Goal: Task Accomplishment & Management: Complete application form

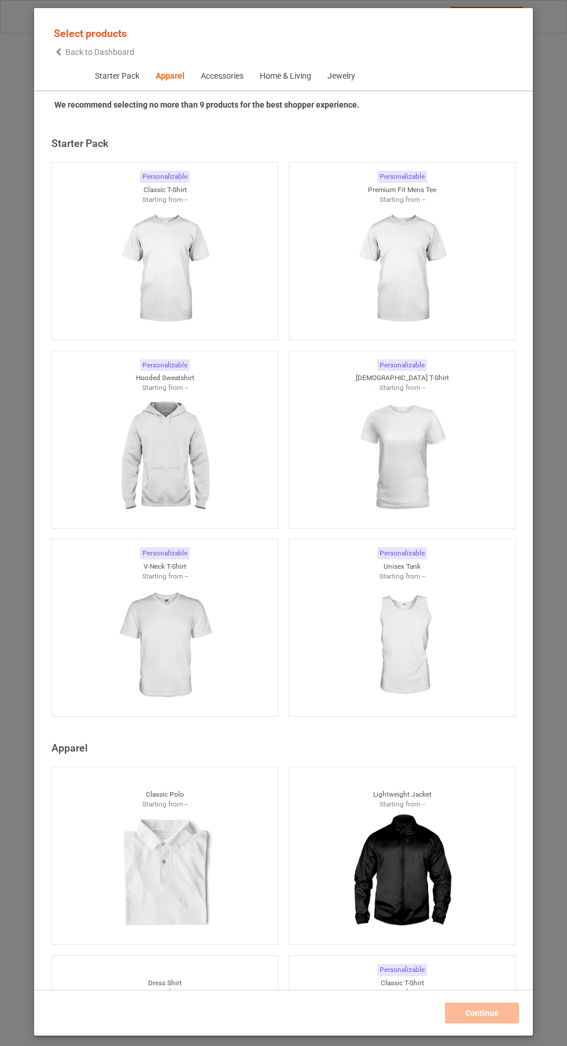
scroll to position [619, 0]
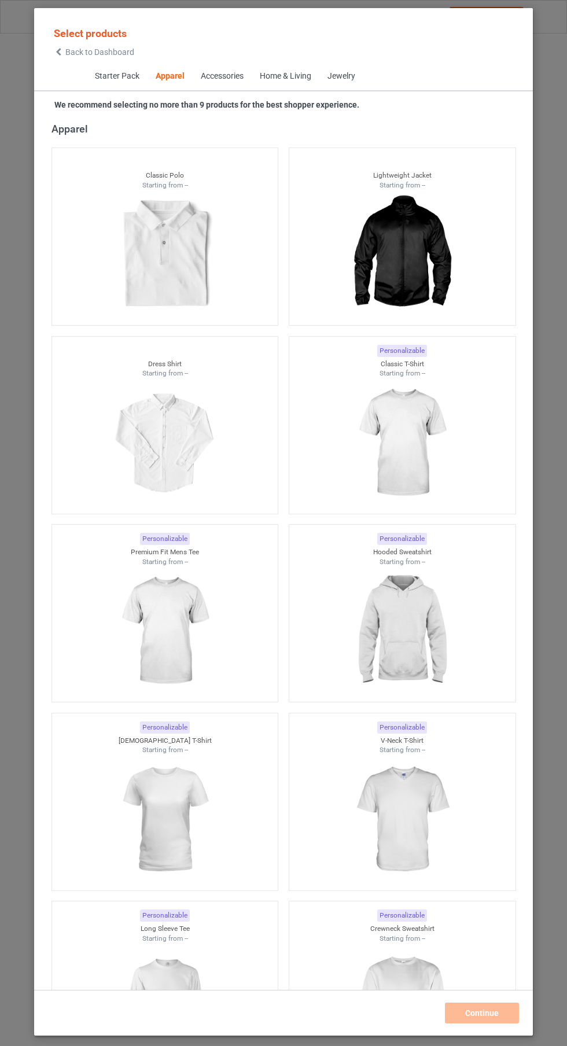
click at [420, 445] on img at bounding box center [402, 443] width 104 height 130
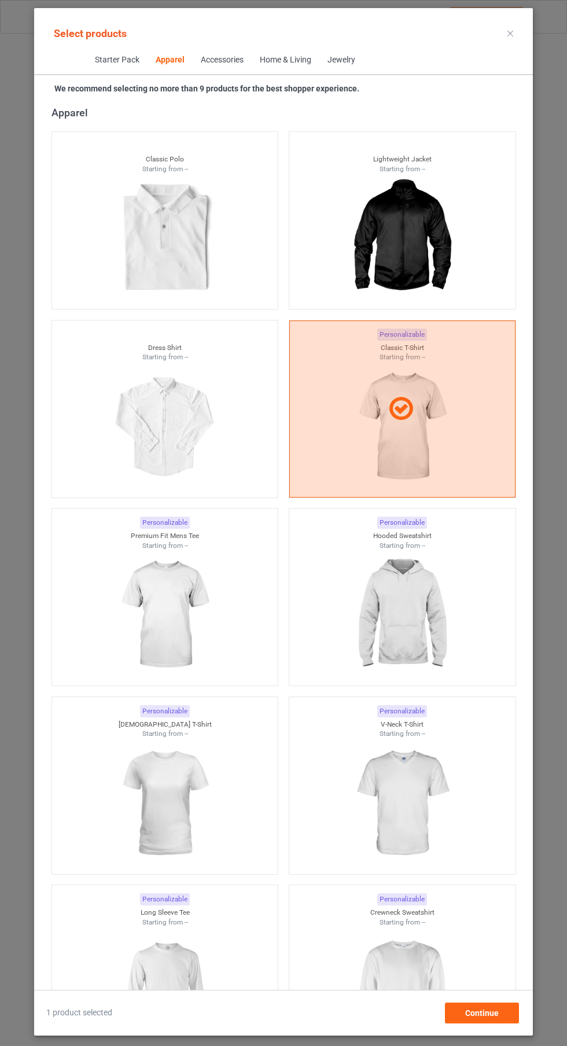
click at [420, 620] on img at bounding box center [402, 615] width 104 height 130
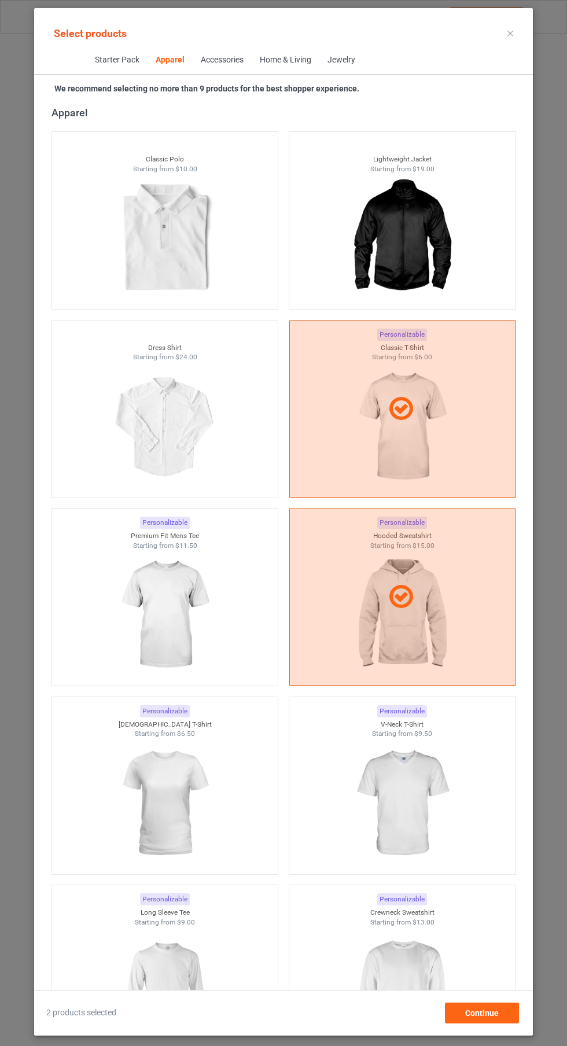
click at [182, 626] on img at bounding box center [165, 615] width 104 height 130
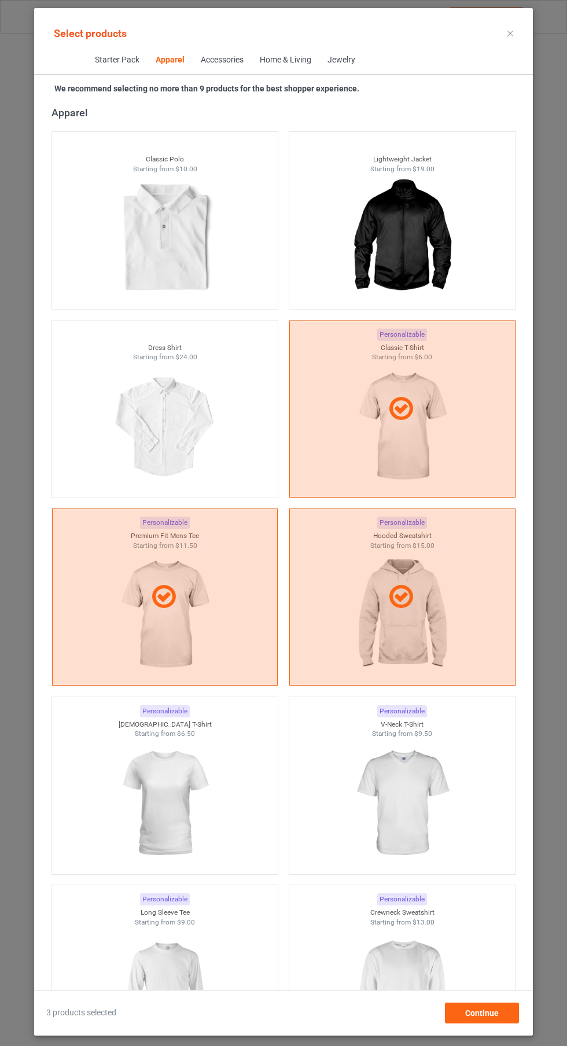
click at [387, 808] on img at bounding box center [402, 804] width 104 height 130
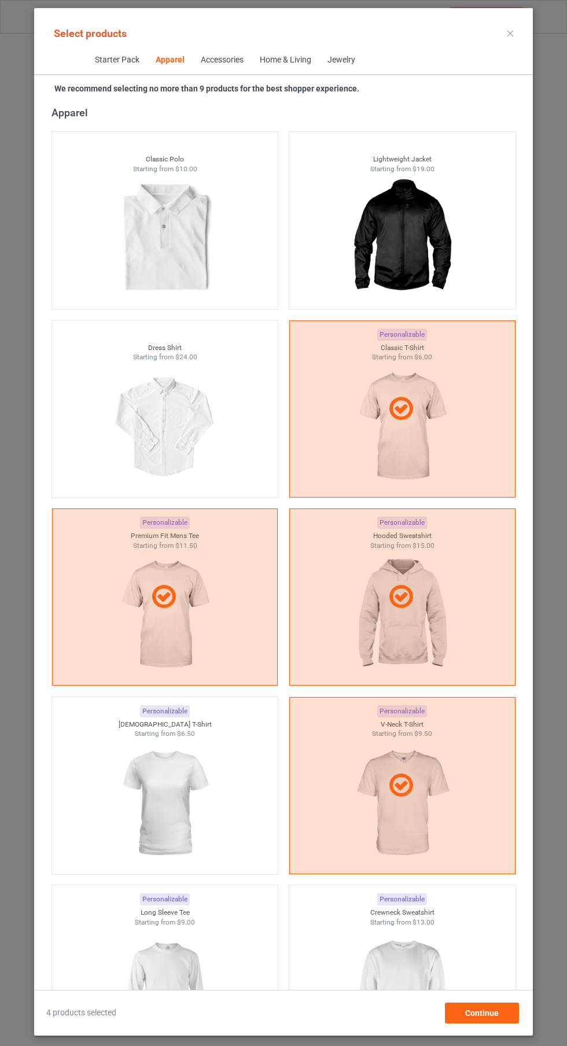
click at [200, 819] on img at bounding box center [165, 804] width 104 height 130
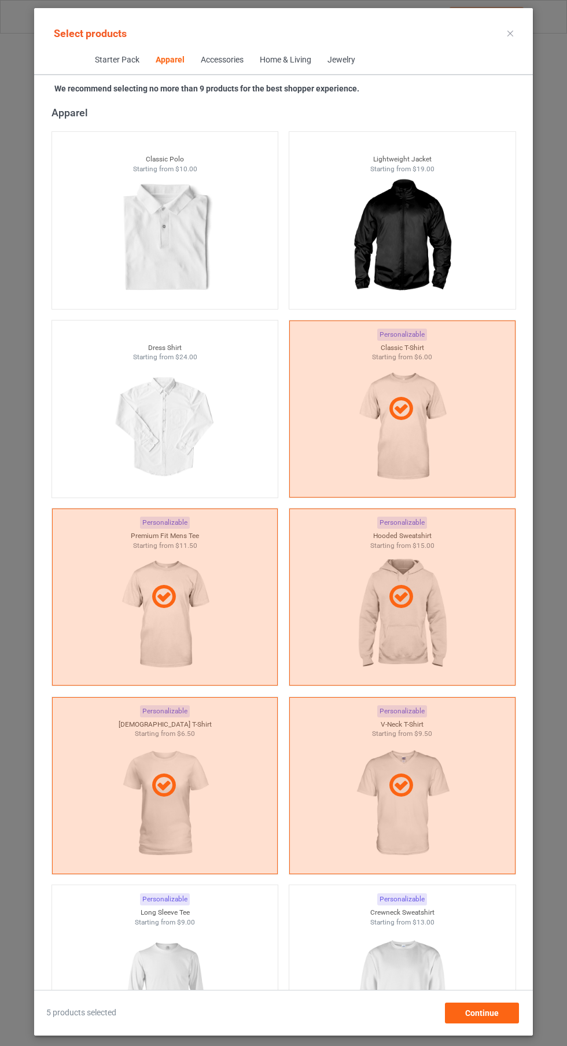
click at [393, 980] on img at bounding box center [402, 992] width 104 height 130
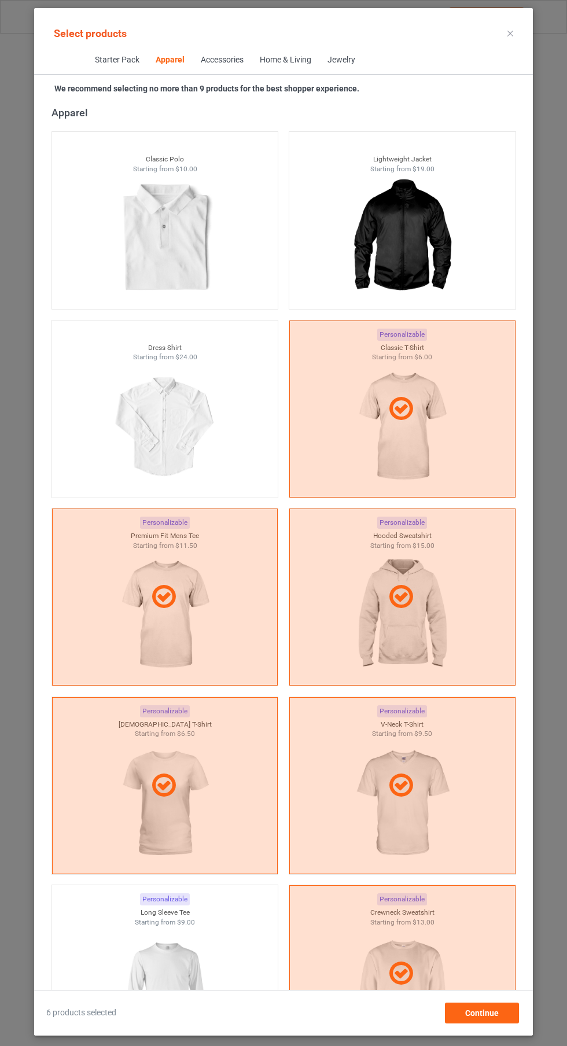
click at [189, 971] on img at bounding box center [165, 992] width 104 height 130
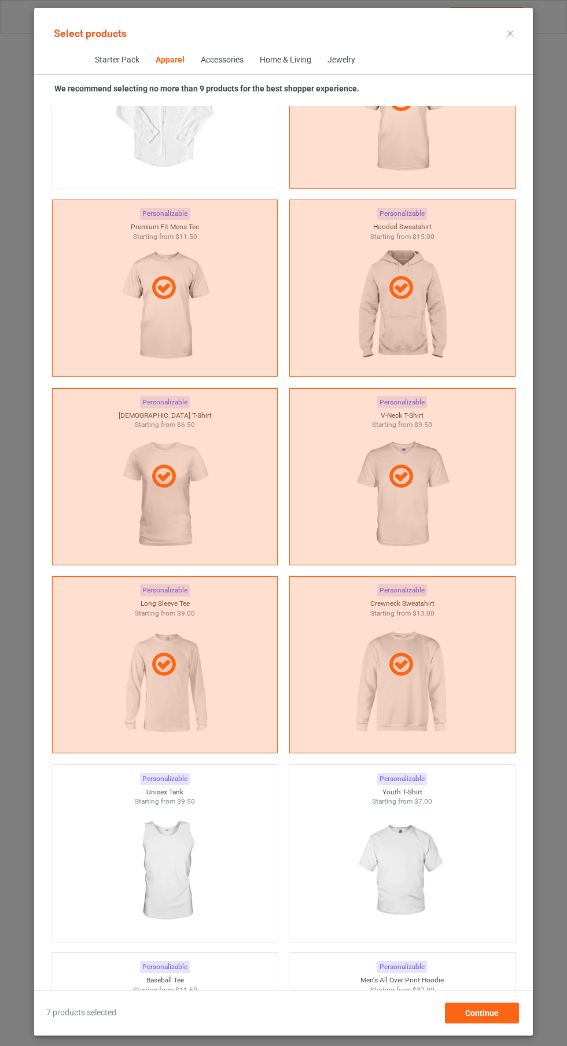
scroll to position [957, 0]
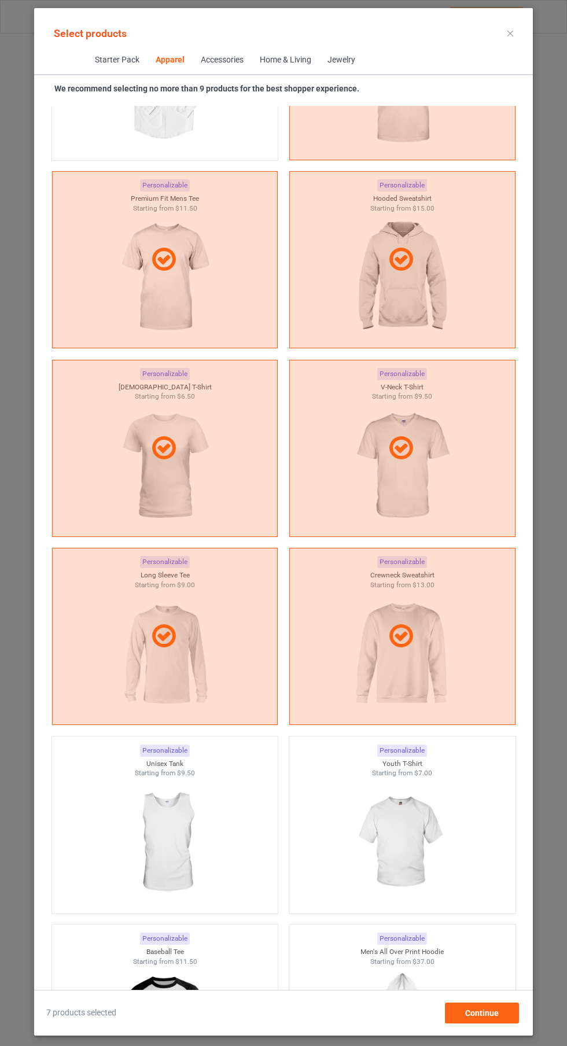
click at [196, 823] on img at bounding box center [165, 843] width 104 height 130
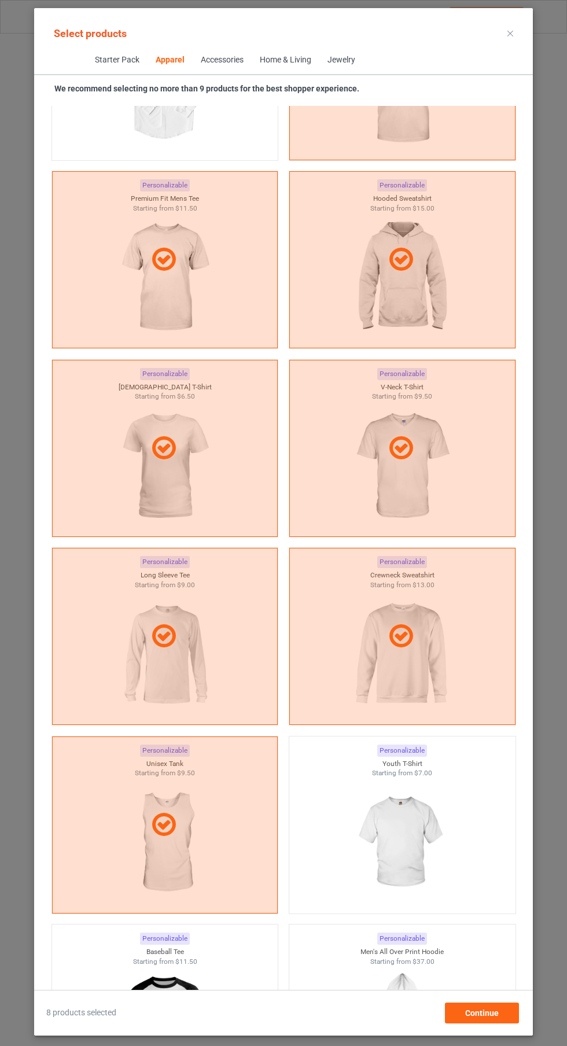
click at [409, 846] on img at bounding box center [402, 843] width 104 height 130
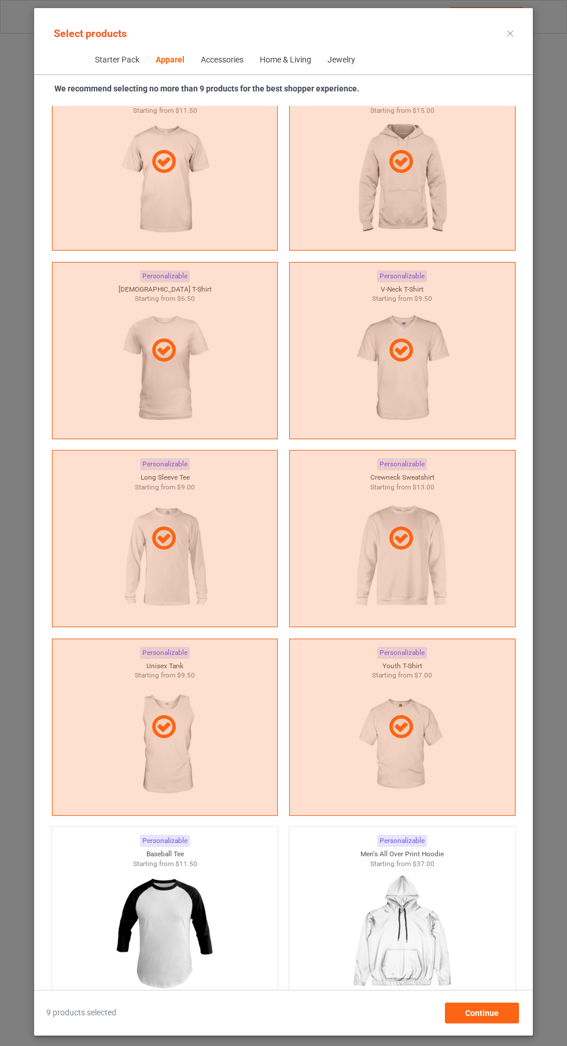
scroll to position [961, 0]
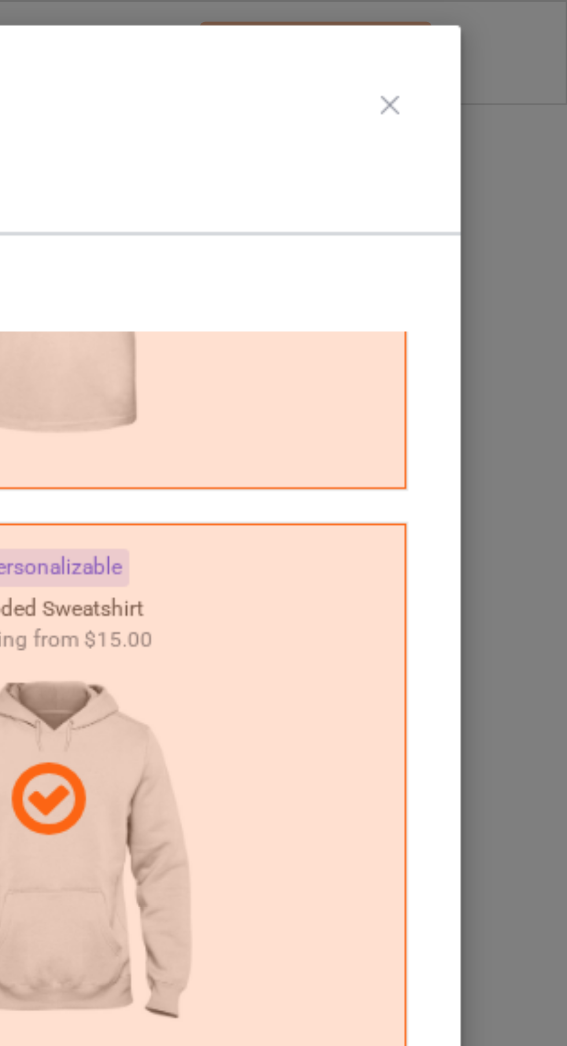
click at [511, 33] on icon at bounding box center [511, 34] width 6 height 6
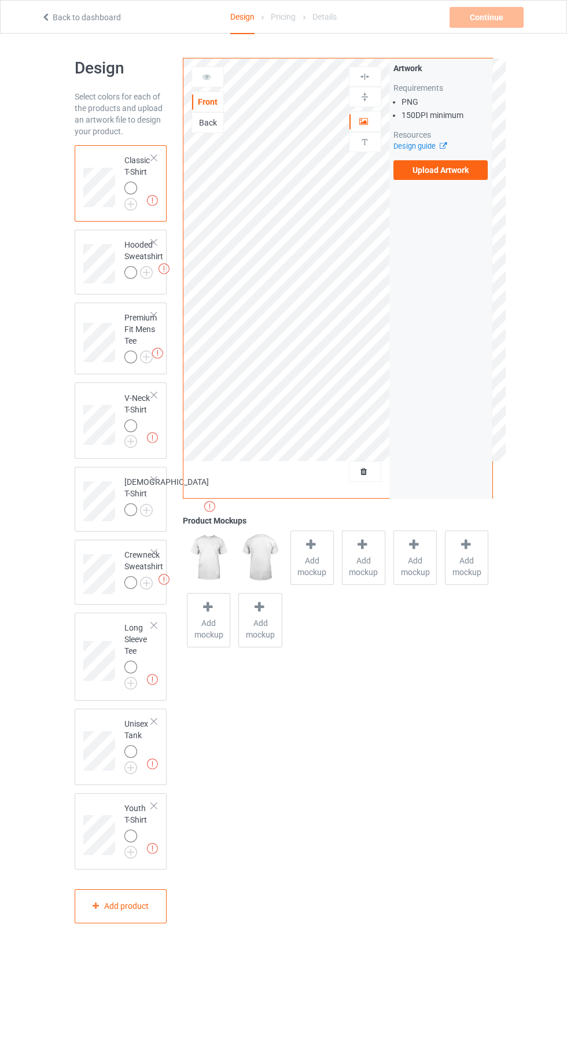
scroll to position [1, 0]
click at [313, 560] on span "Add mockup" at bounding box center [312, 565] width 42 height 23
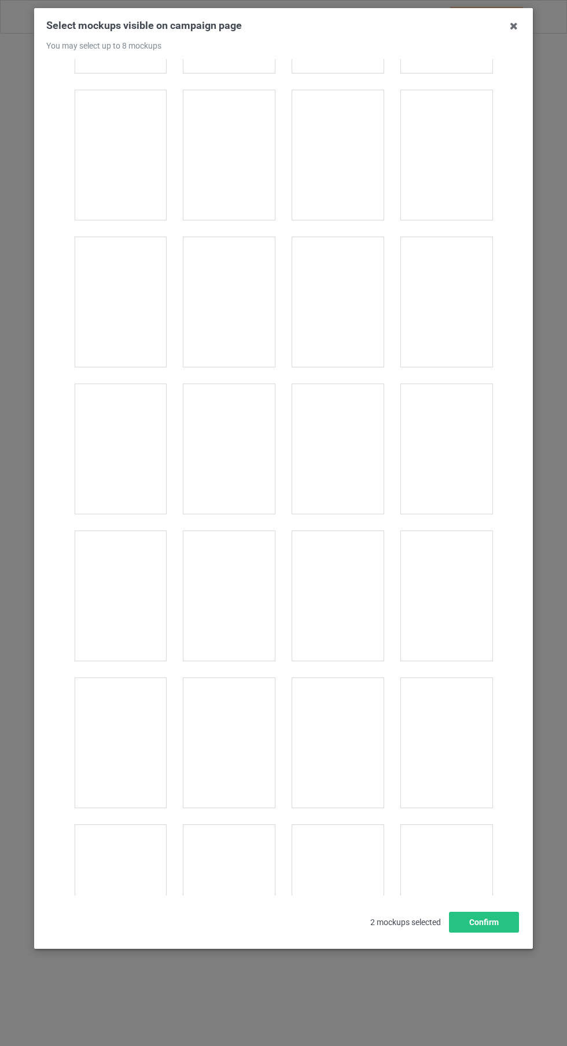
scroll to position [1741, 0]
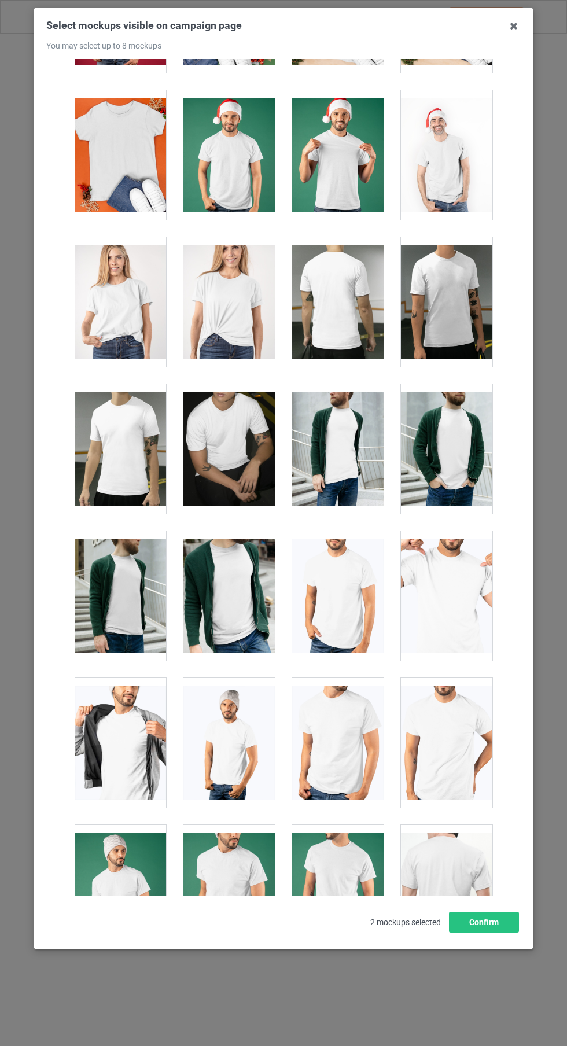
click at [347, 605] on div at bounding box center [337, 596] width 91 height 130
click at [461, 656] on div at bounding box center [446, 596] width 91 height 130
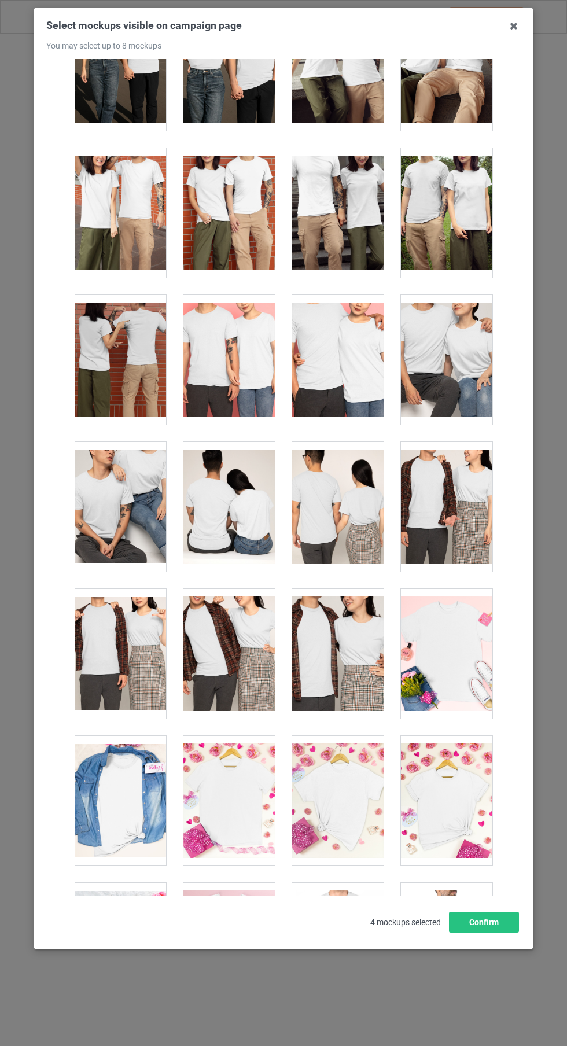
scroll to position [4042, 0]
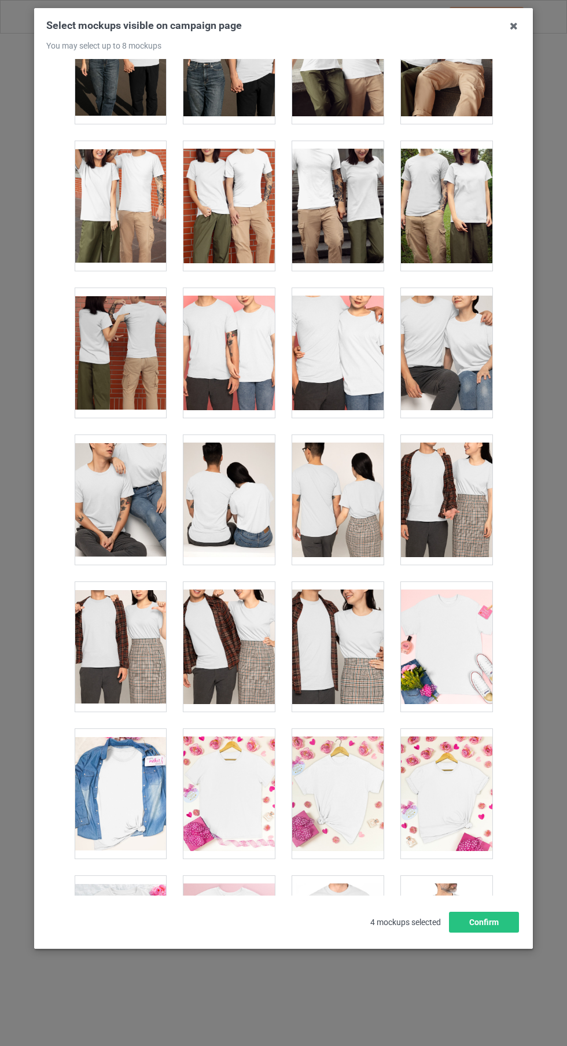
click at [252, 762] on div at bounding box center [228, 794] width 91 height 130
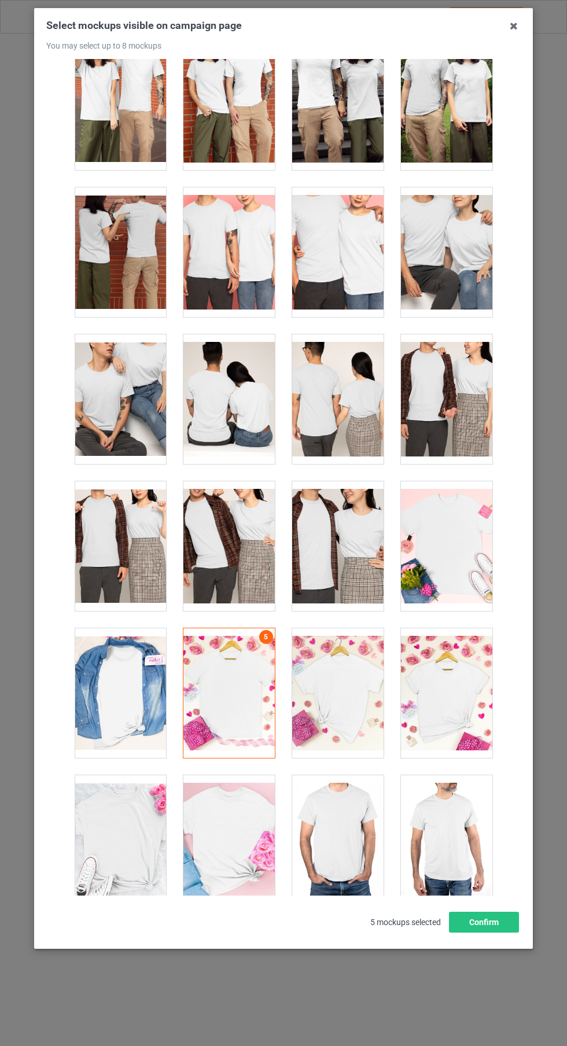
scroll to position [4142, 0]
click at [458, 541] on div at bounding box center [446, 547] width 91 height 130
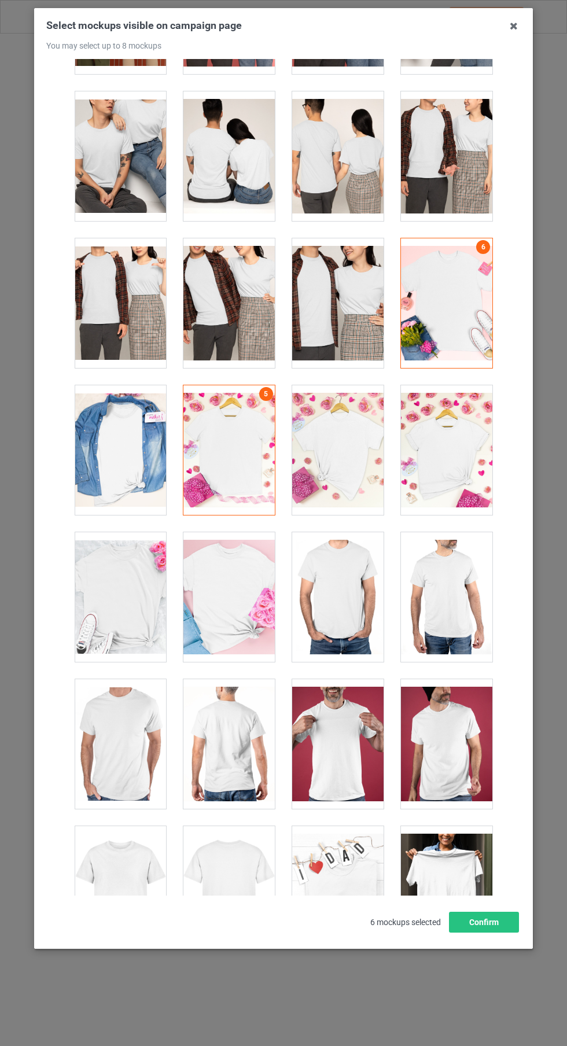
scroll to position [4400, 0]
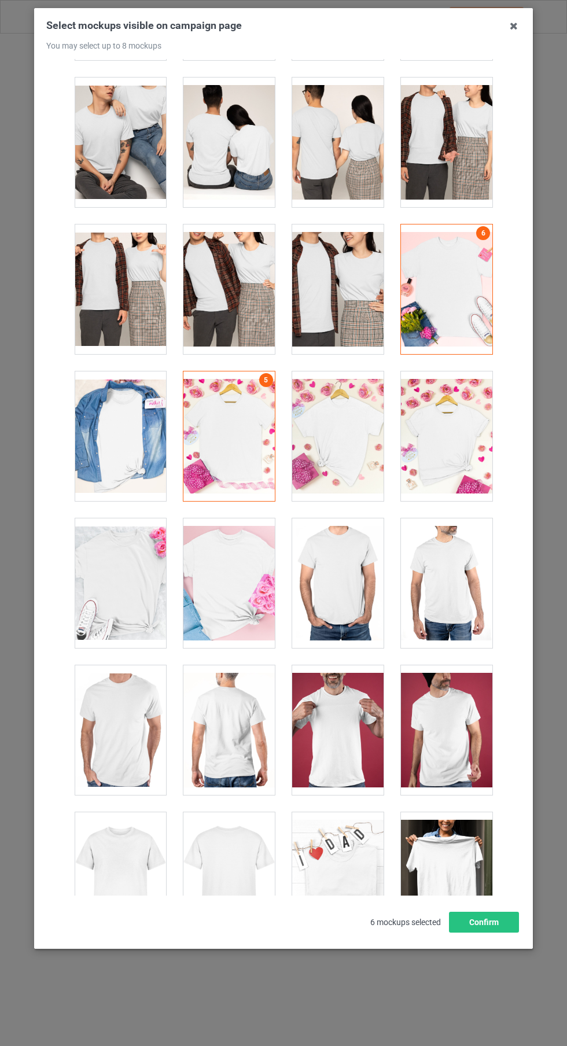
click at [245, 730] on div at bounding box center [228, 731] width 91 height 130
click at [349, 740] on div at bounding box center [337, 731] width 91 height 130
click at [514, 27] on icon at bounding box center [514, 26] width 19 height 19
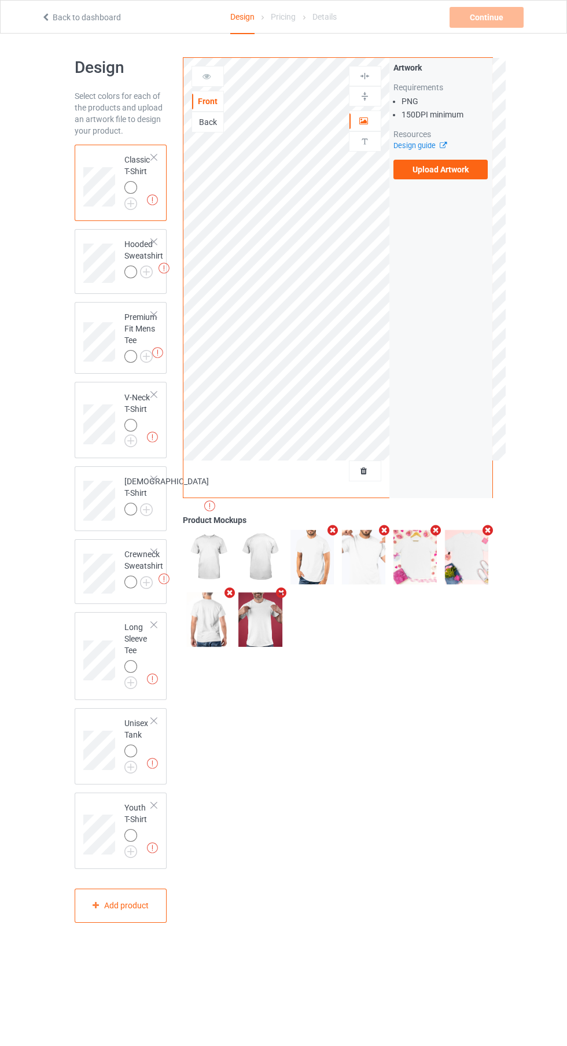
click at [332, 531] on icon "Remove mockup" at bounding box center [333, 530] width 14 height 12
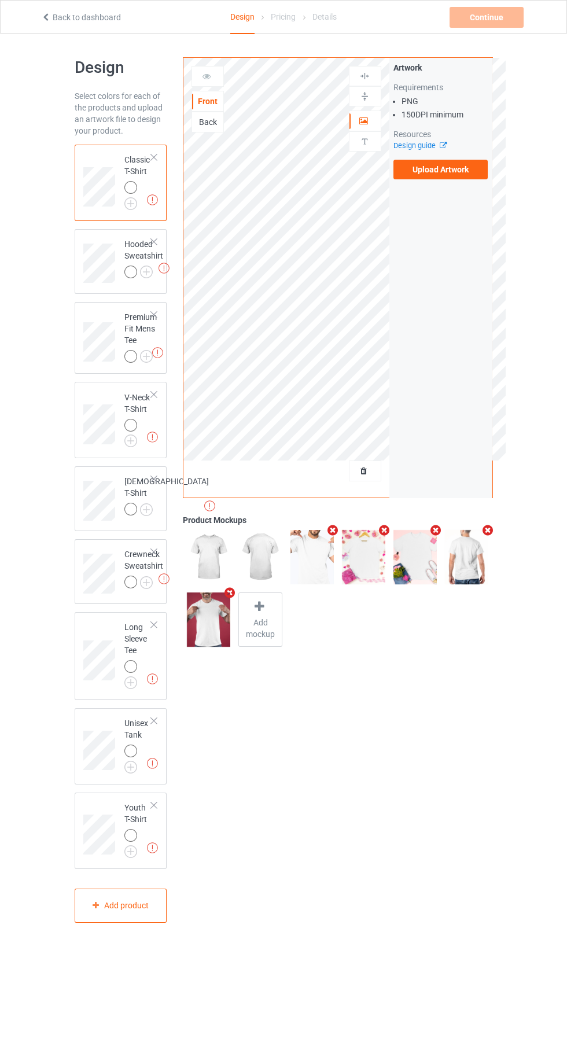
click at [259, 606] on icon at bounding box center [259, 607] width 14 height 12
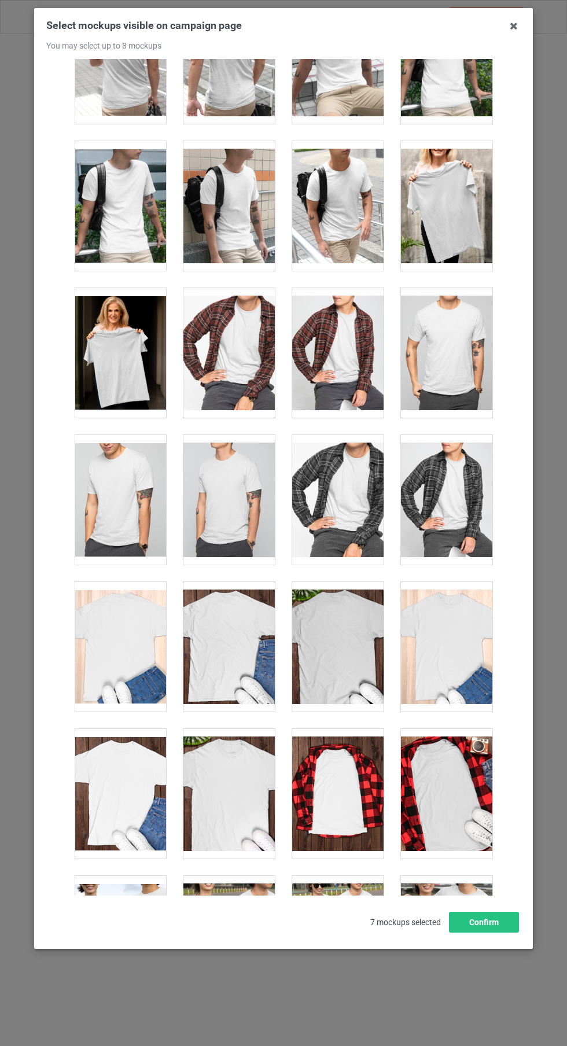
scroll to position [3013, 0]
click at [263, 653] on div at bounding box center [228, 647] width 91 height 130
click at [514, 27] on icon at bounding box center [514, 26] width 19 height 19
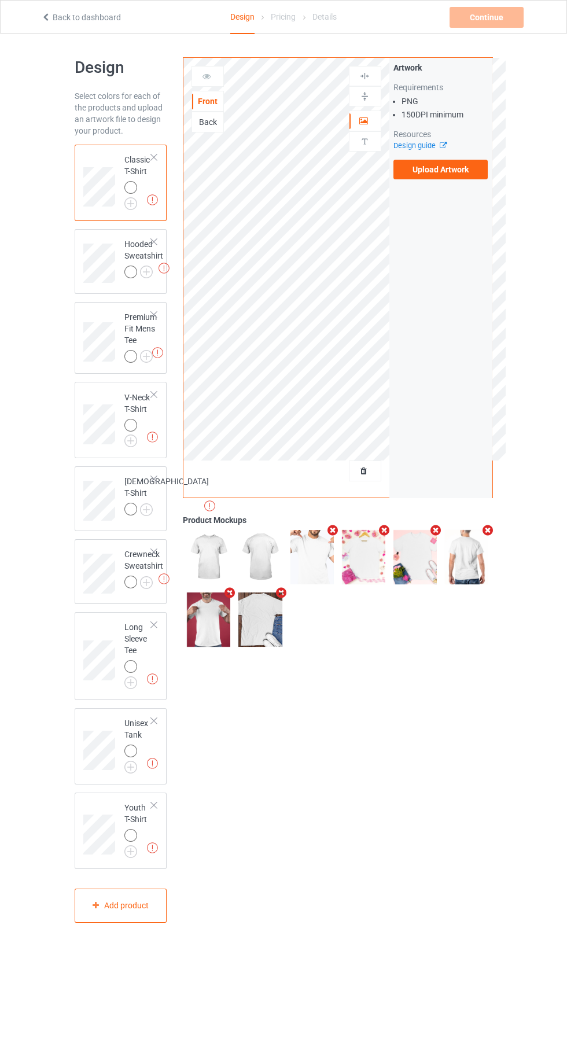
click at [468, 171] on label "Upload Artwork" at bounding box center [441, 170] width 95 height 20
click at [0, 0] on input "Upload Artwork" at bounding box center [0, 0] width 0 height 0
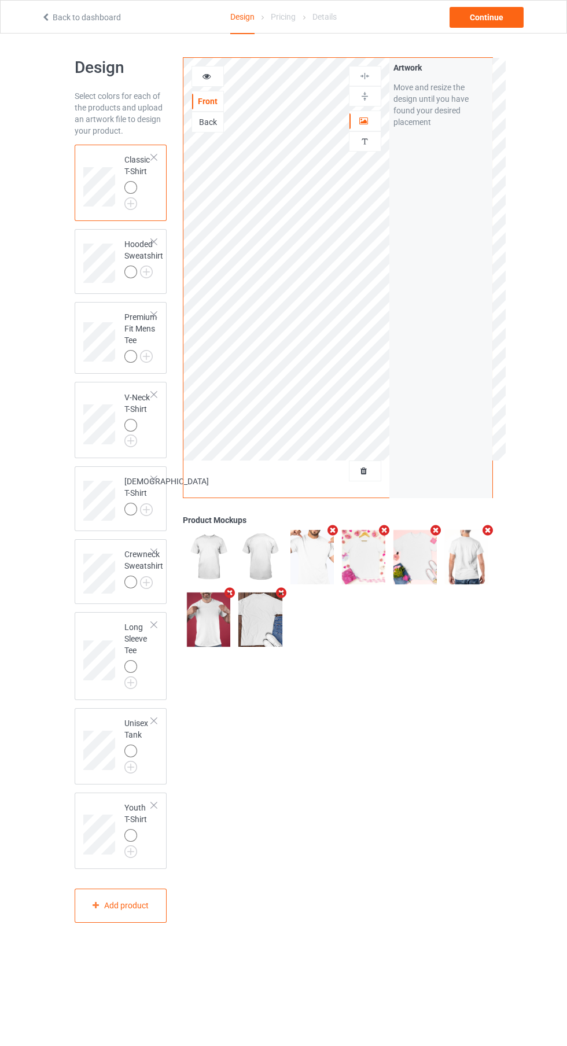
click at [127, 236] on td "Hooded Sweatshirt" at bounding box center [144, 260] width 52 height 52
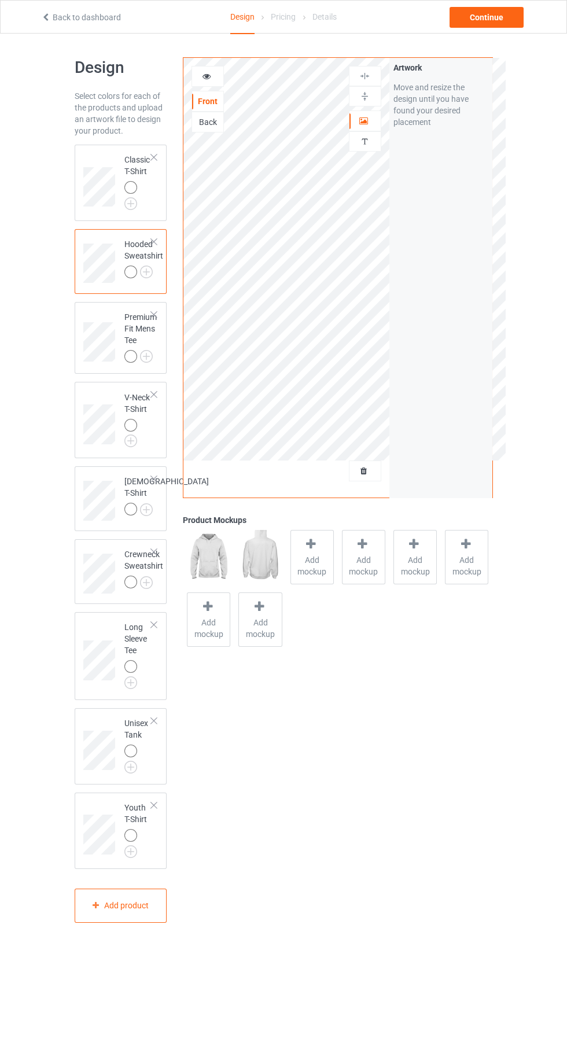
click at [0, 0] on img at bounding box center [0, 0] width 0 height 0
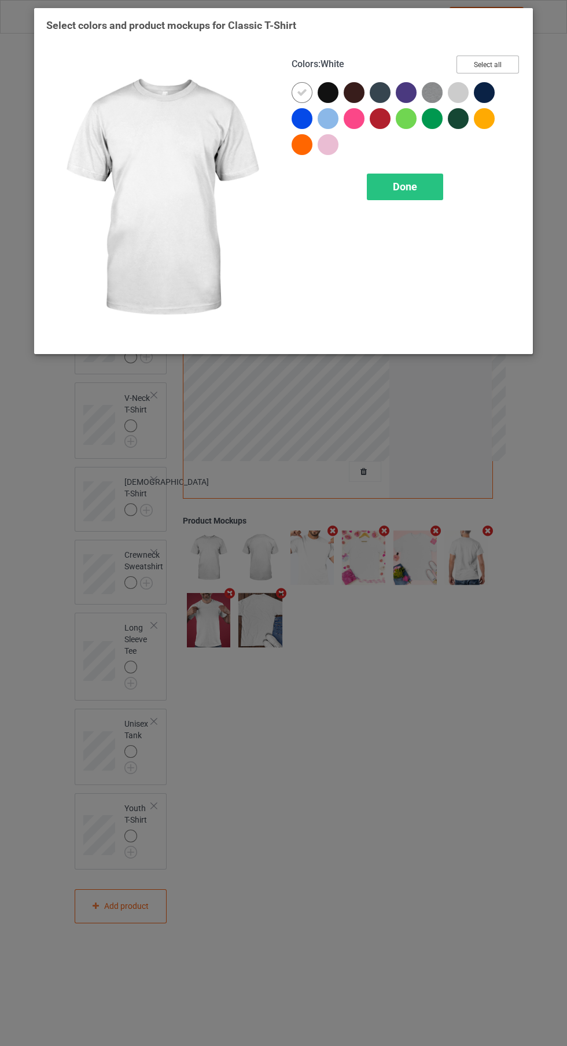
click at [500, 58] on button "Select all" at bounding box center [488, 65] width 63 height 18
click at [302, 92] on icon at bounding box center [302, 92] width 10 height 10
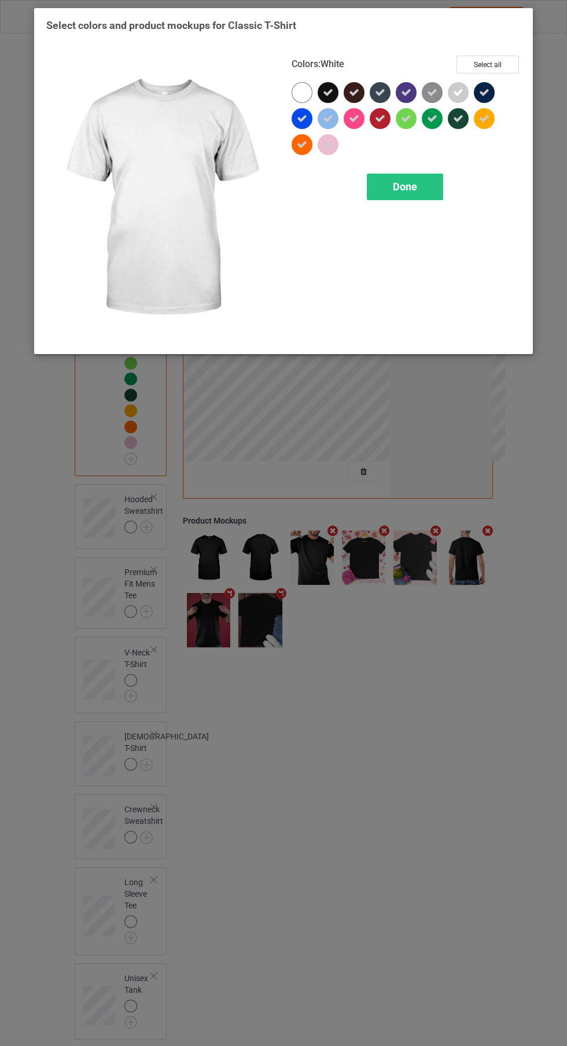
click at [411, 192] on span "Done" at bounding box center [405, 187] width 24 height 12
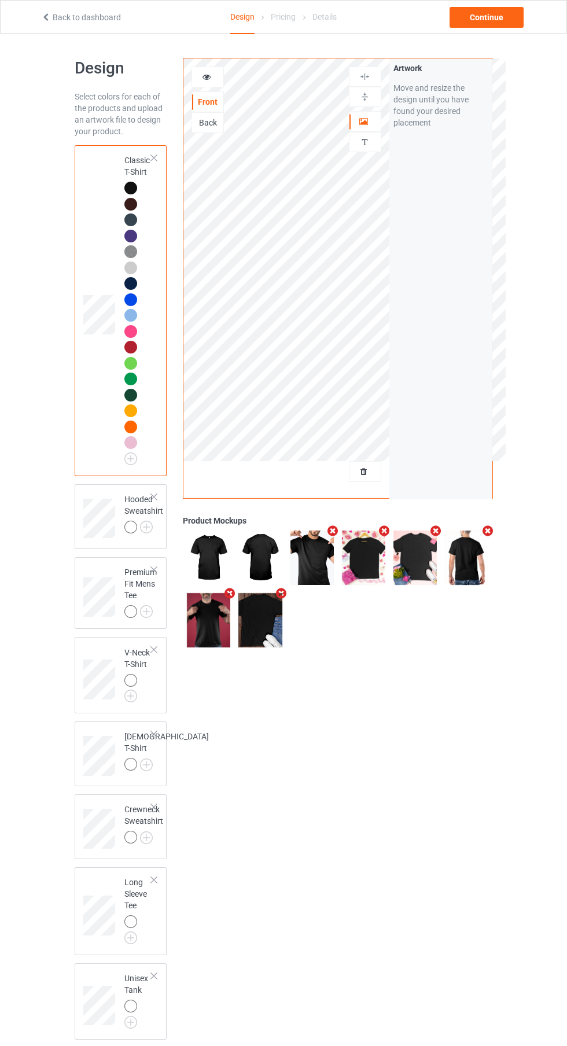
click at [214, 78] on div at bounding box center [207, 77] width 31 height 12
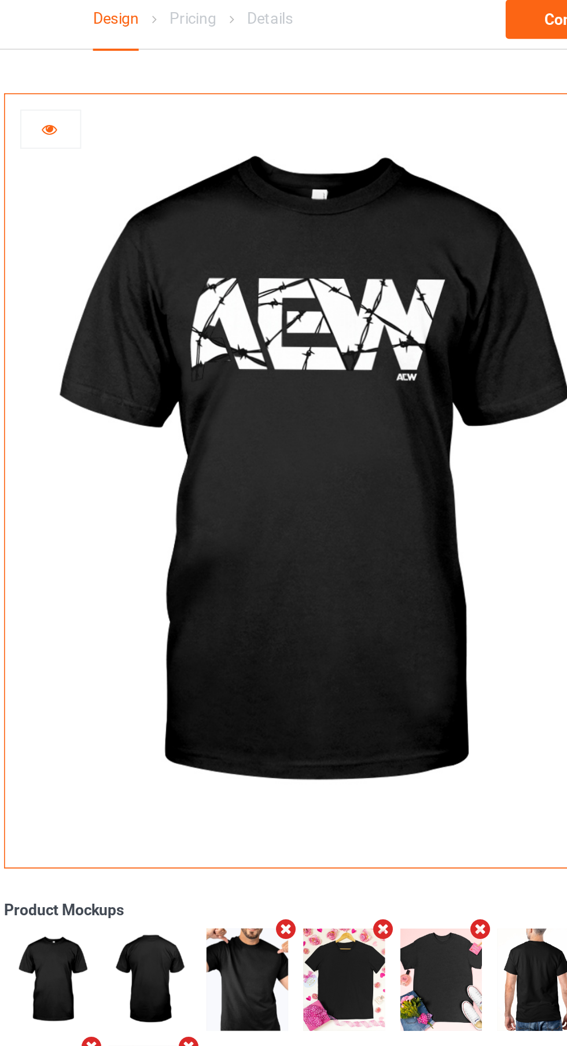
scroll to position [1, 0]
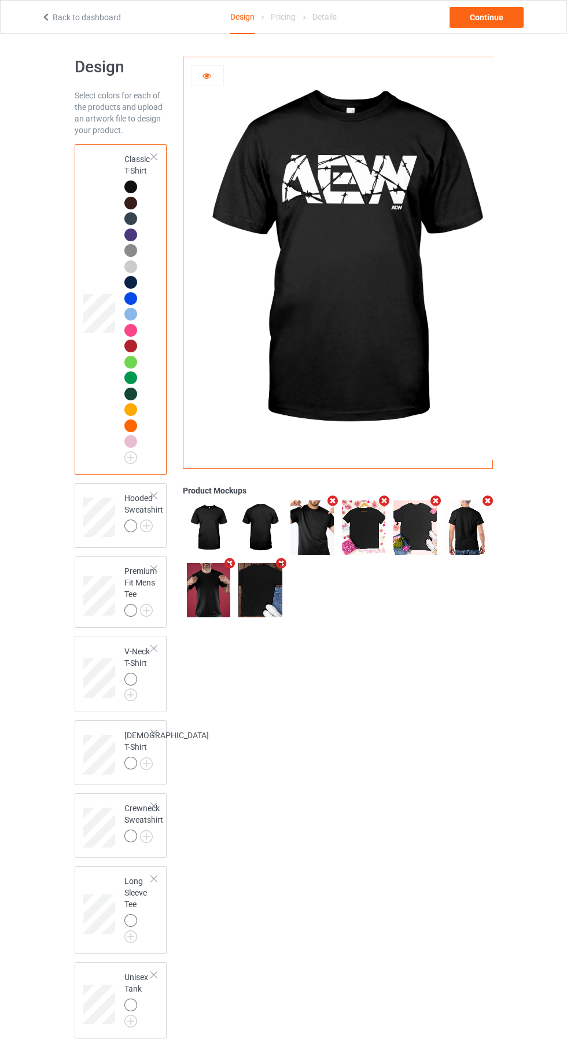
click at [150, 560] on div "Premium Fit Mens Tee" at bounding box center [121, 592] width 93 height 72
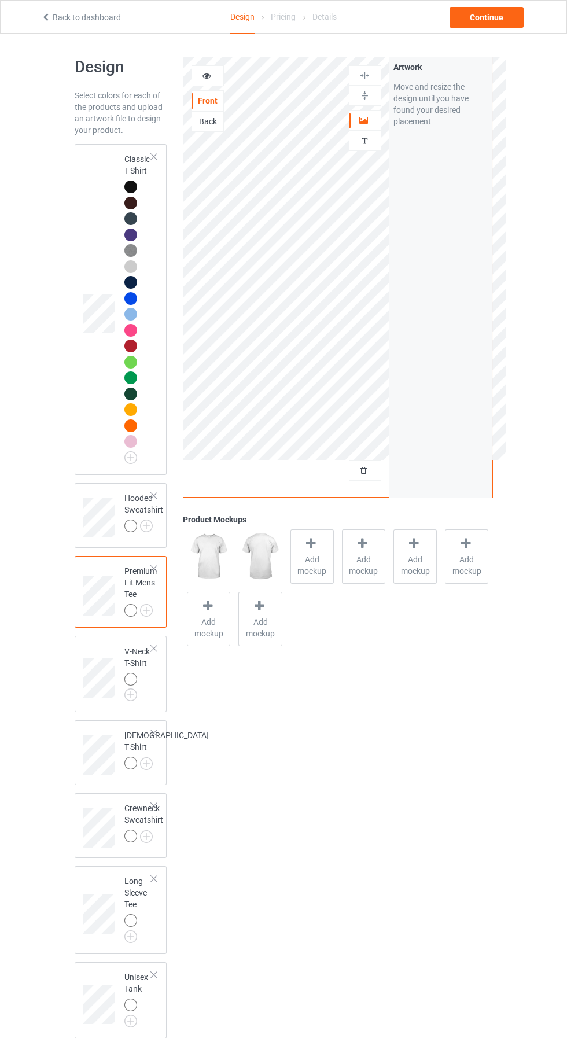
click at [0, 0] on img at bounding box center [0, 0] width 0 height 0
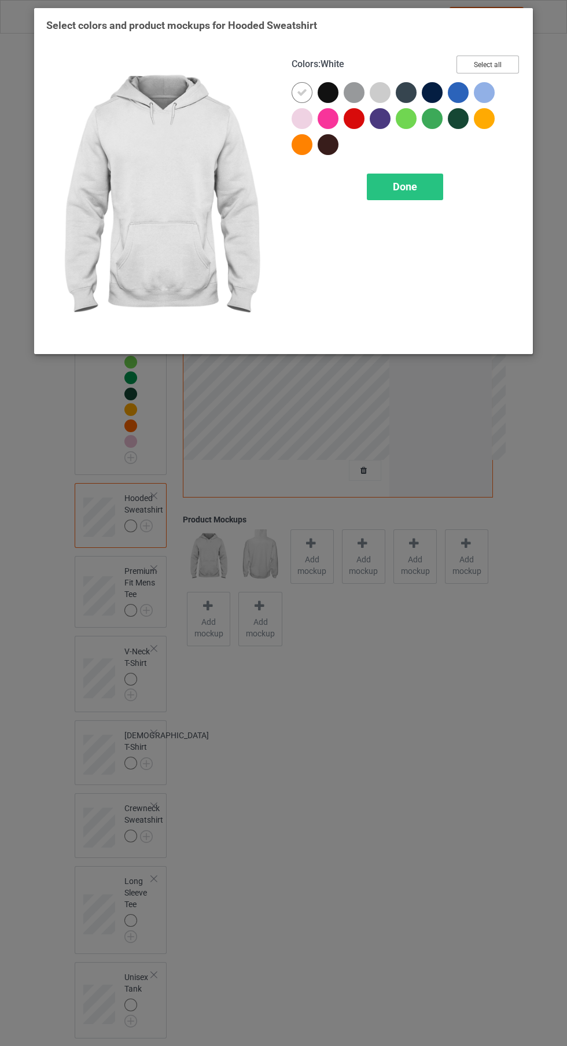
click at [499, 59] on button "Select all" at bounding box center [488, 65] width 63 height 18
click at [302, 92] on icon at bounding box center [302, 92] width 10 height 10
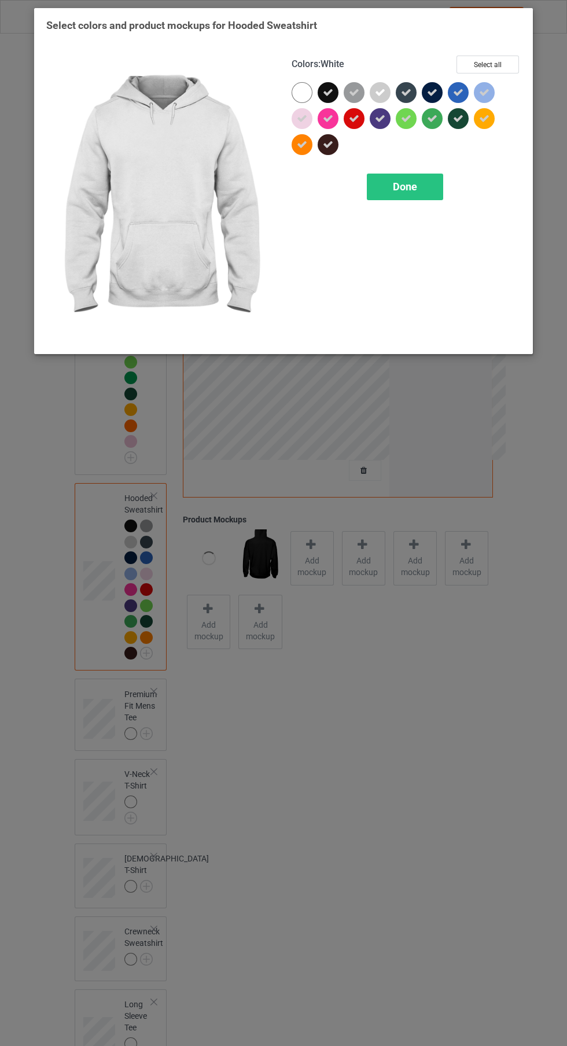
click at [405, 186] on span "Done" at bounding box center [405, 187] width 24 height 12
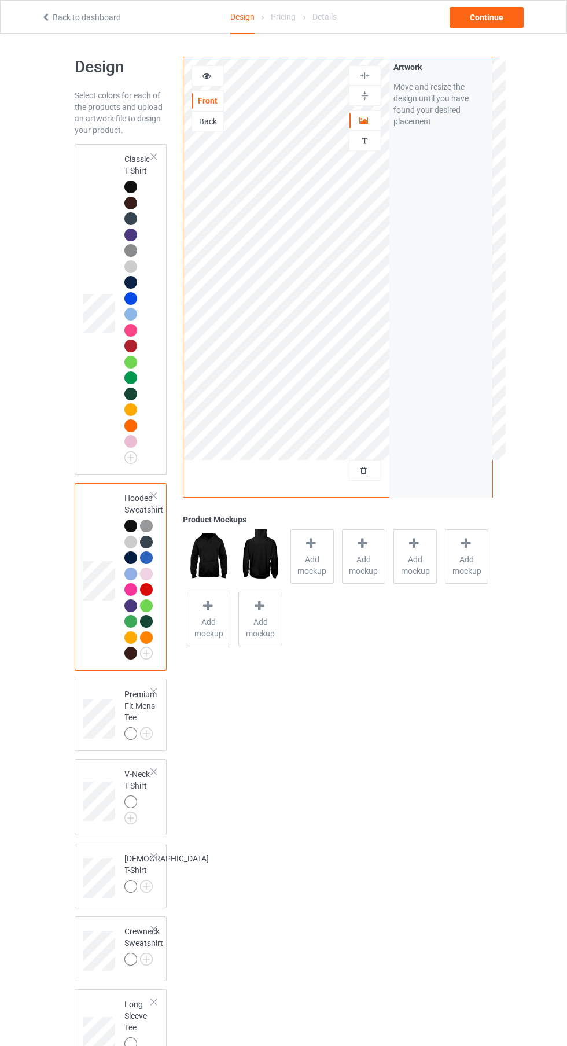
click at [0, 0] on img at bounding box center [0, 0] width 0 height 0
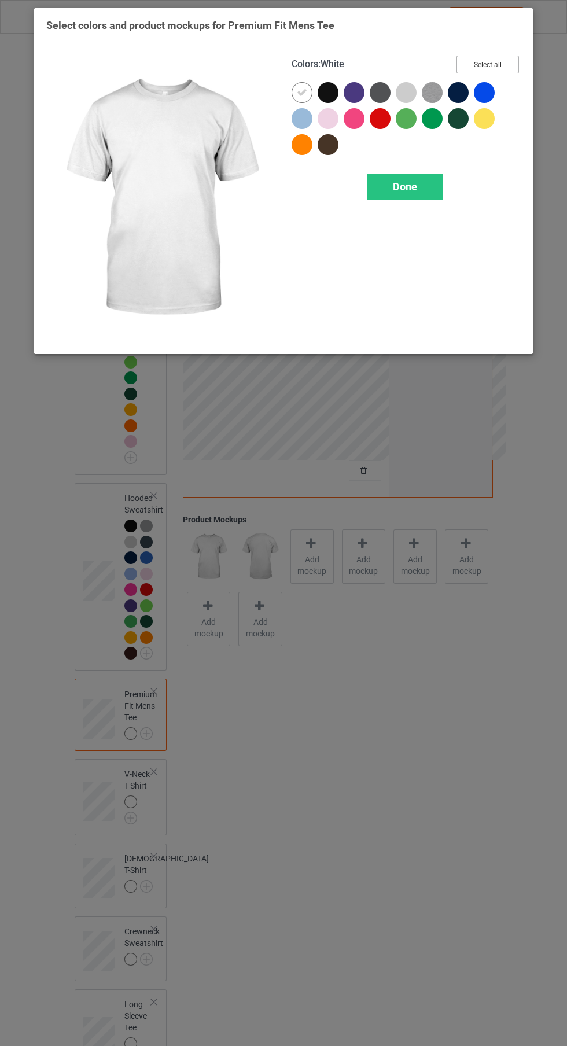
click at [513, 64] on button "Select all" at bounding box center [488, 65] width 63 height 18
click at [302, 93] on icon at bounding box center [302, 92] width 10 height 10
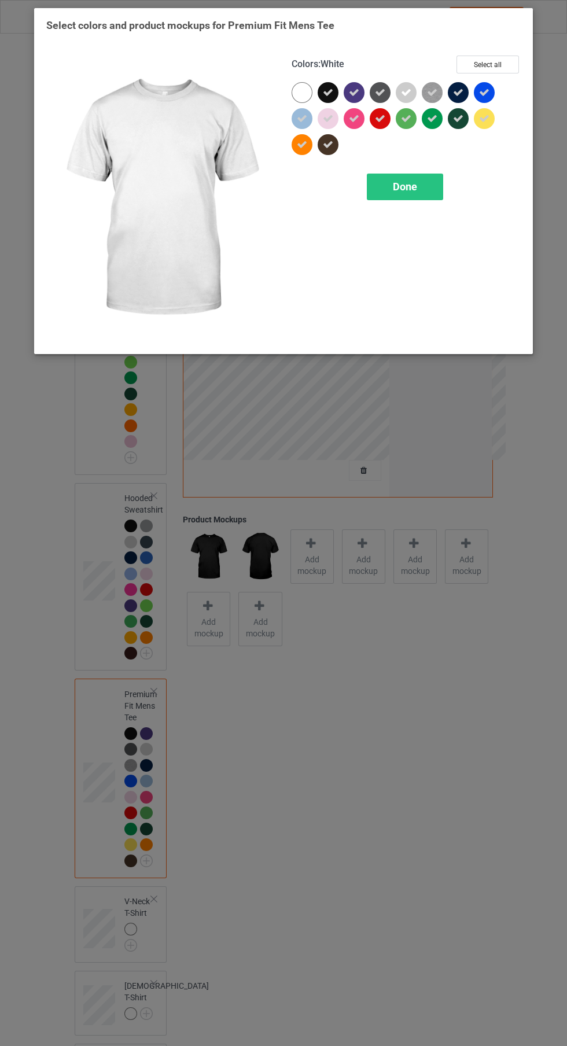
click at [398, 191] on span "Done" at bounding box center [405, 187] width 24 height 12
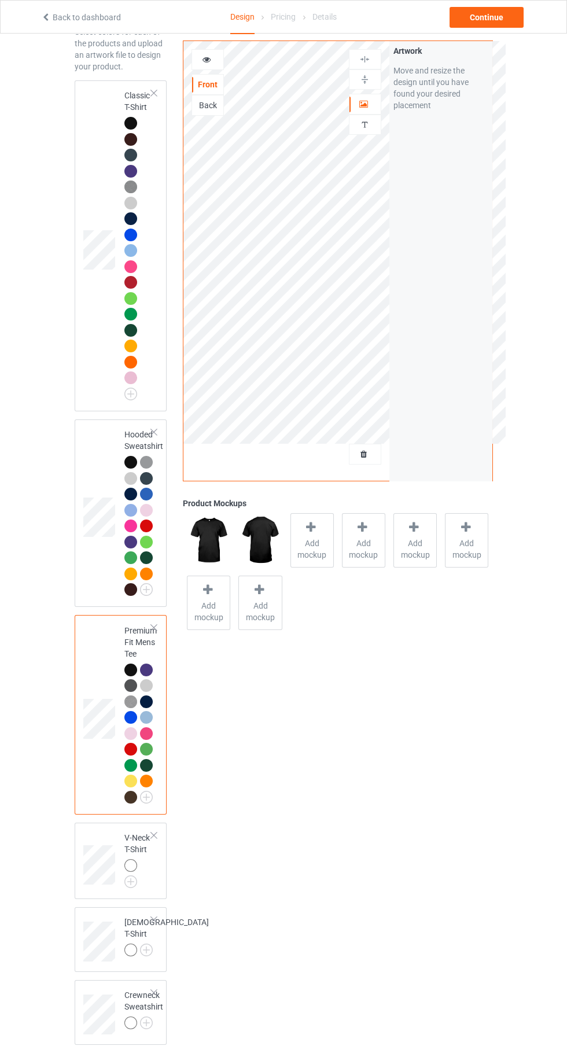
scroll to position [75, 0]
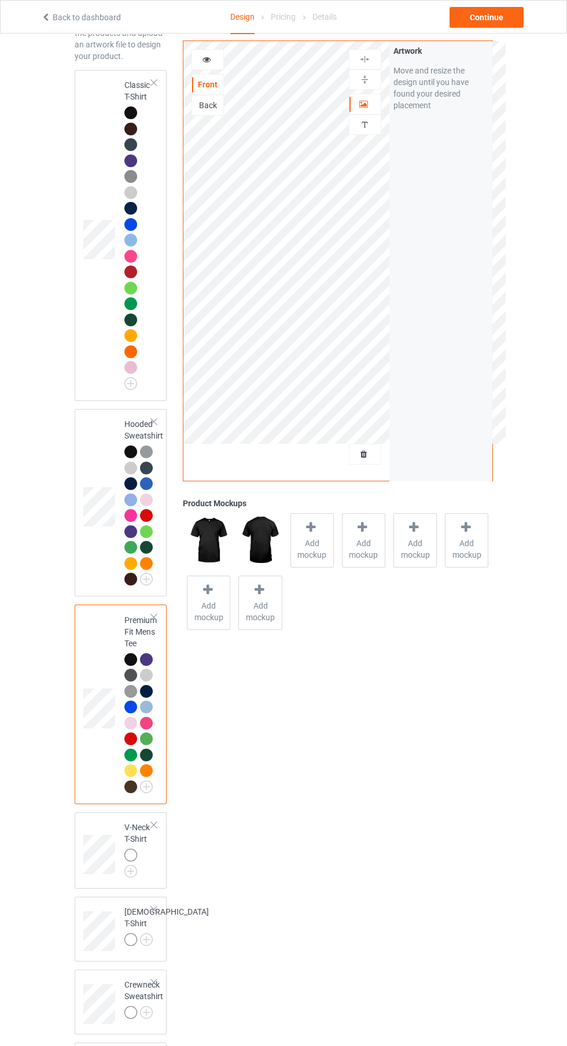
click at [0, 0] on img at bounding box center [0, 0] width 0 height 0
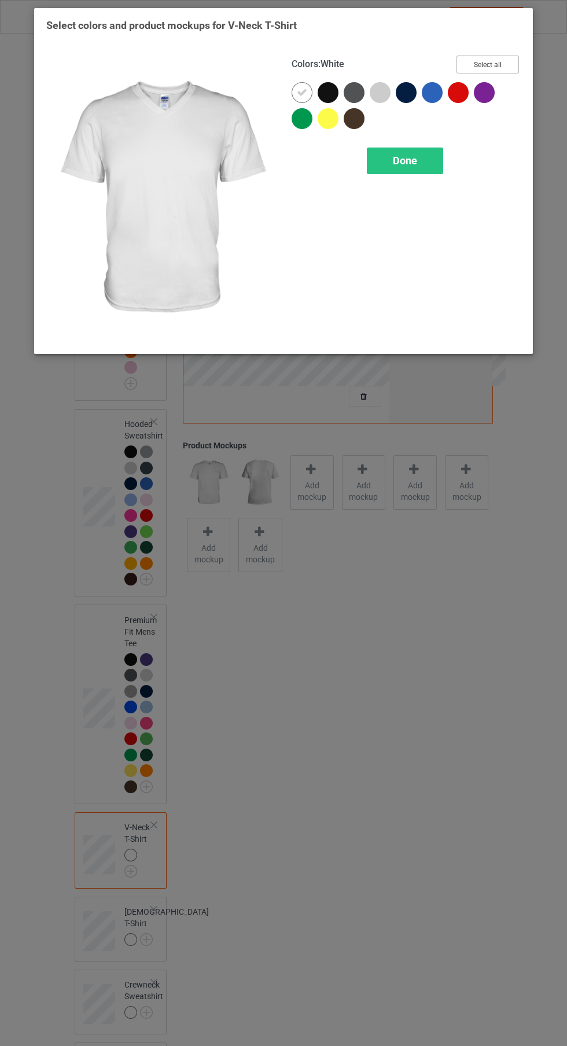
click at [509, 63] on button "Select all" at bounding box center [488, 65] width 63 height 18
click at [299, 90] on icon at bounding box center [302, 92] width 10 height 10
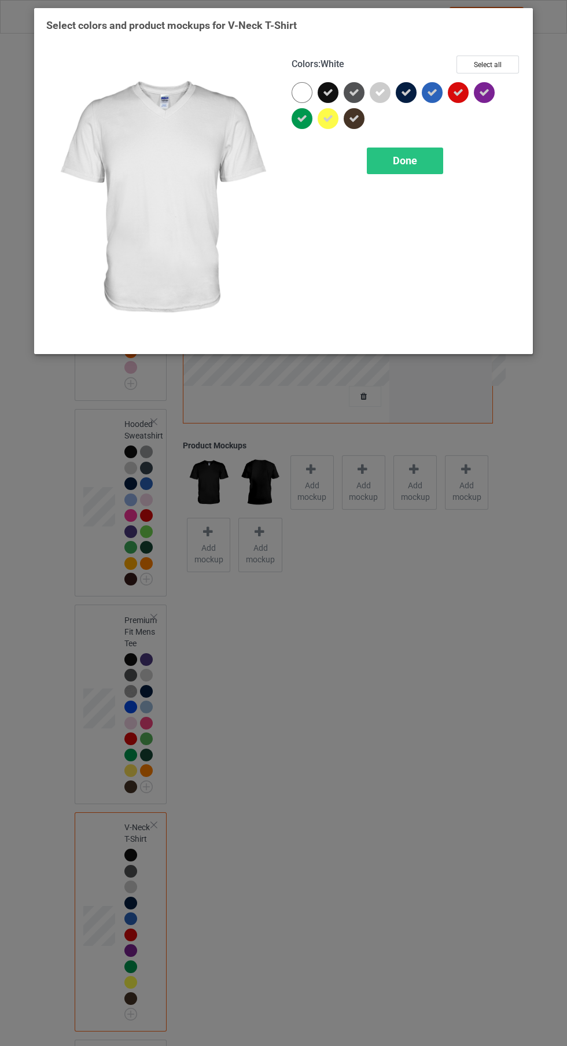
click at [391, 157] on div "Done" at bounding box center [405, 161] width 76 height 27
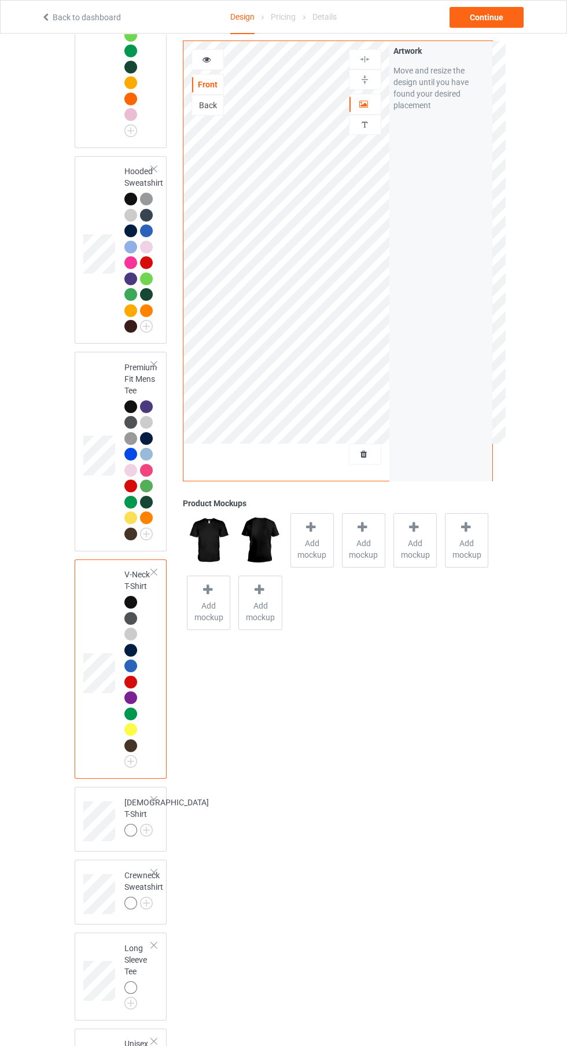
scroll to position [360, 0]
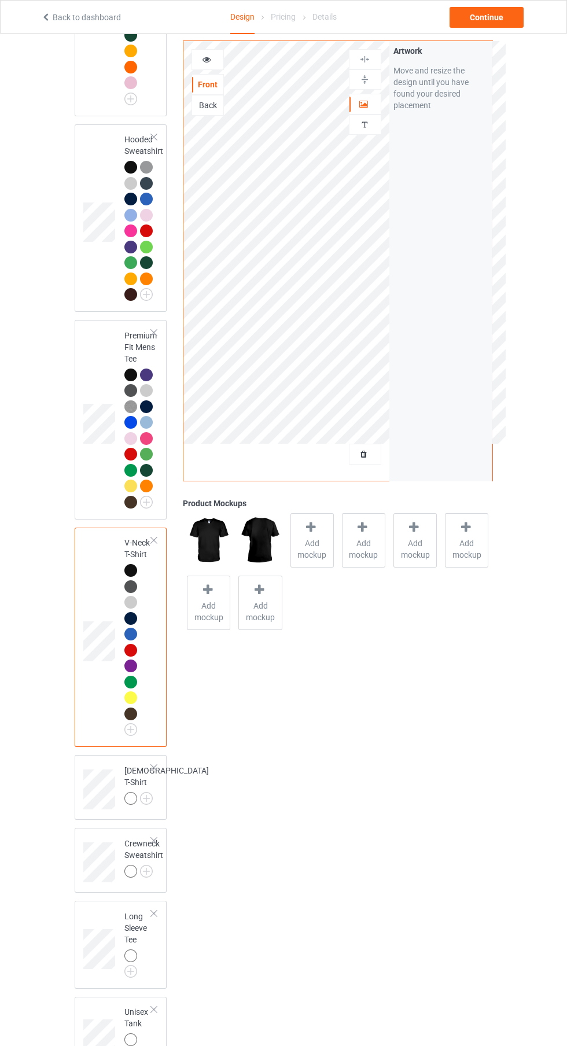
click at [0, 0] on img at bounding box center [0, 0] width 0 height 0
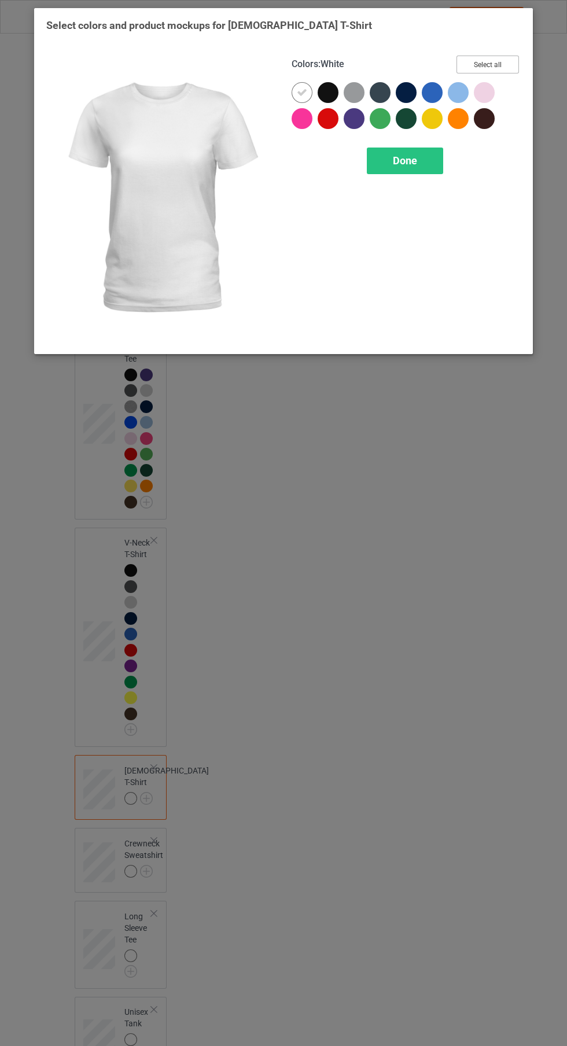
click at [508, 70] on button "Select all" at bounding box center [488, 65] width 63 height 18
click at [302, 92] on icon at bounding box center [302, 92] width 10 height 10
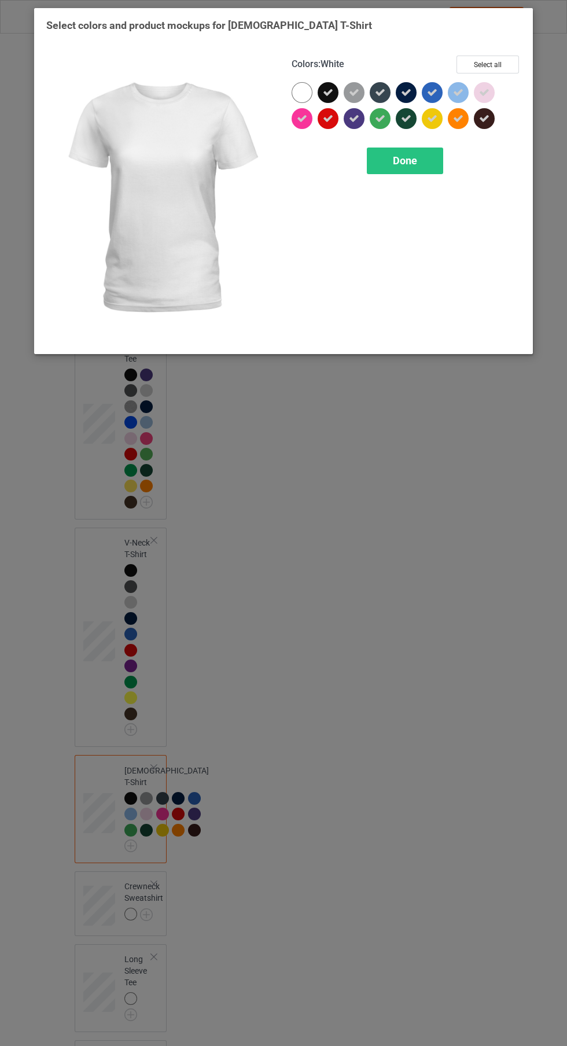
click at [383, 161] on div "Done" at bounding box center [405, 161] width 76 height 27
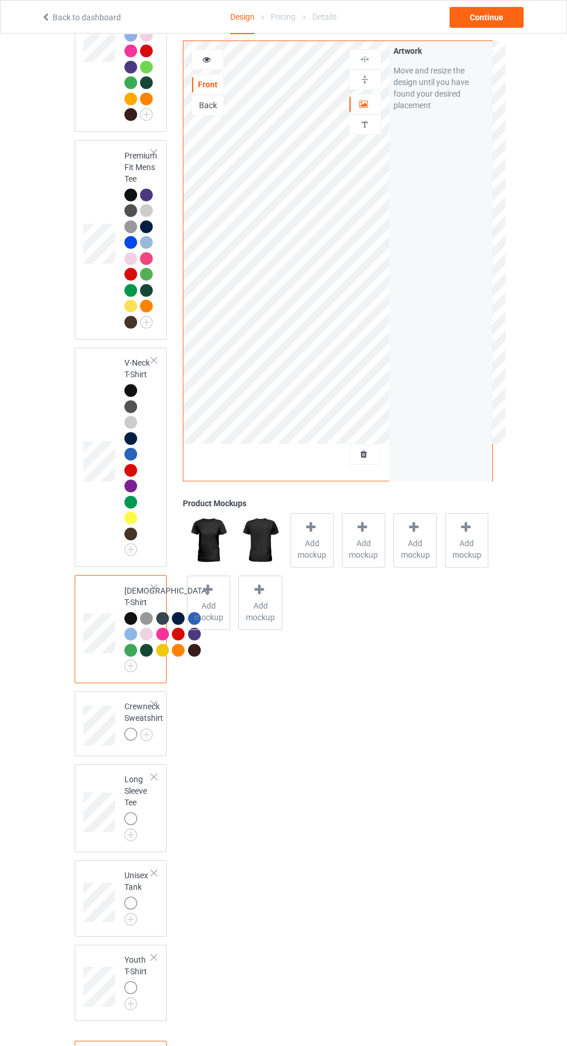
scroll to position [536, 0]
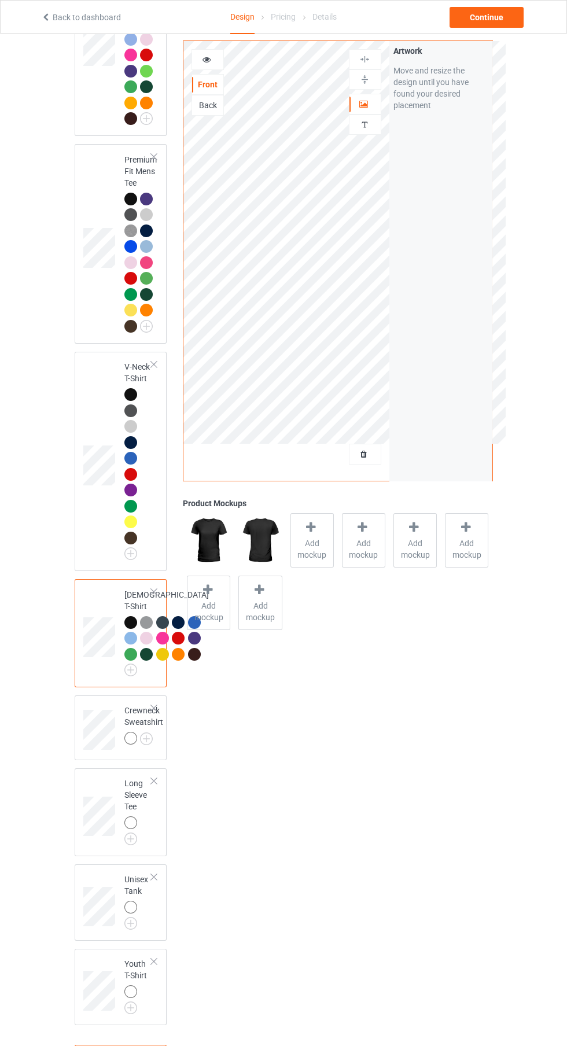
click at [0, 0] on img at bounding box center [0, 0] width 0 height 0
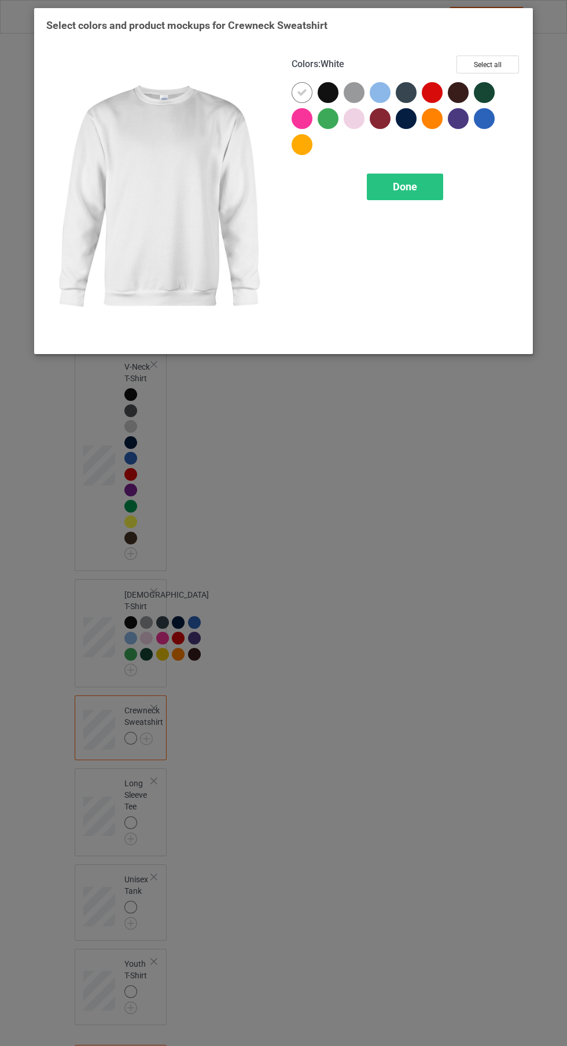
click at [514, 63] on button "Select all" at bounding box center [488, 65] width 63 height 18
click at [302, 92] on icon at bounding box center [302, 92] width 10 height 10
click at [413, 188] on span "Done" at bounding box center [405, 187] width 24 height 12
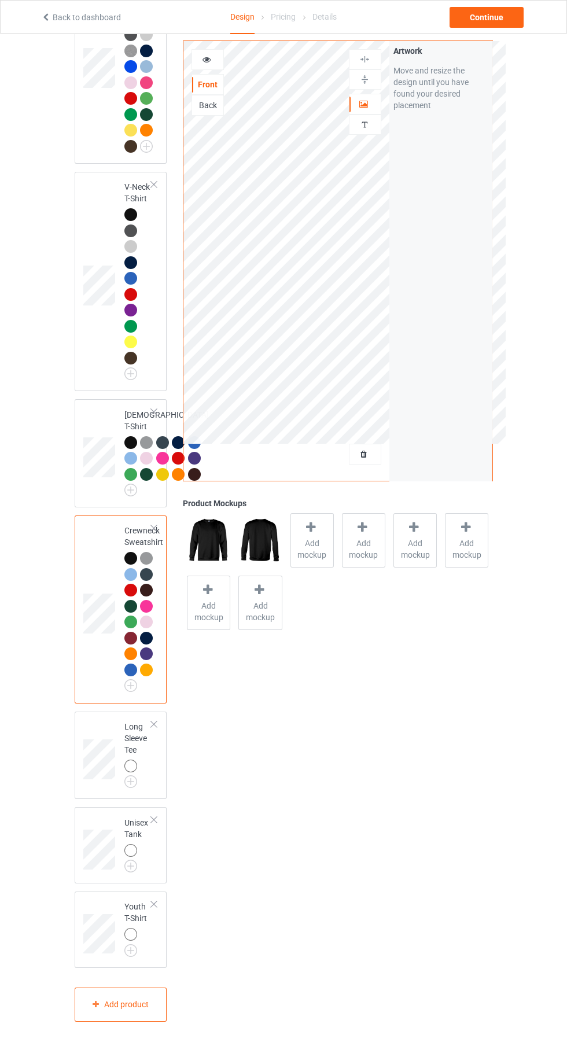
scroll to position [815, 0]
click at [0, 0] on img at bounding box center [0, 0] width 0 height 0
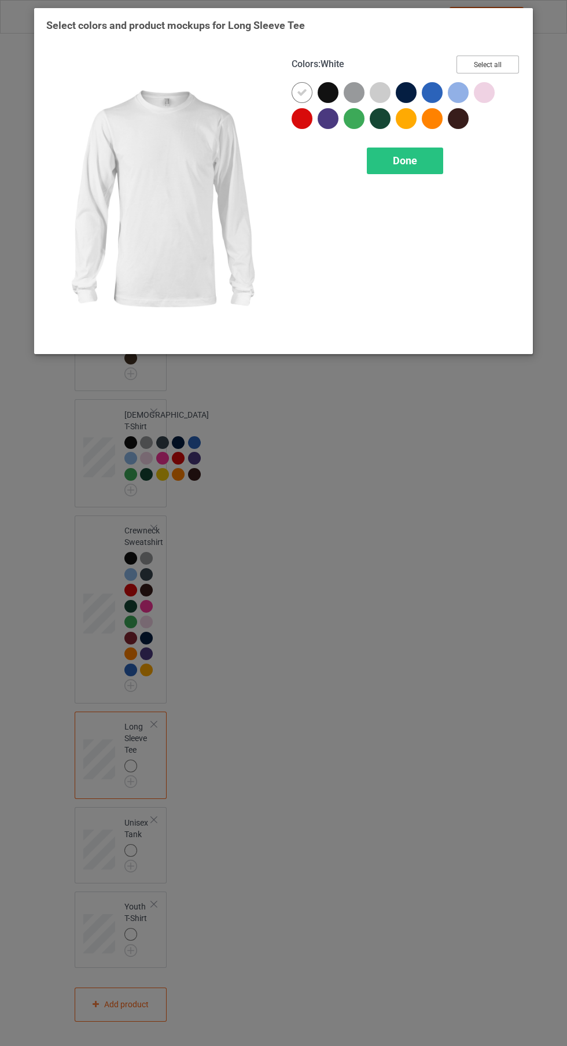
click at [511, 61] on button "Select all" at bounding box center [488, 65] width 63 height 18
click at [306, 87] on icon at bounding box center [302, 92] width 10 height 10
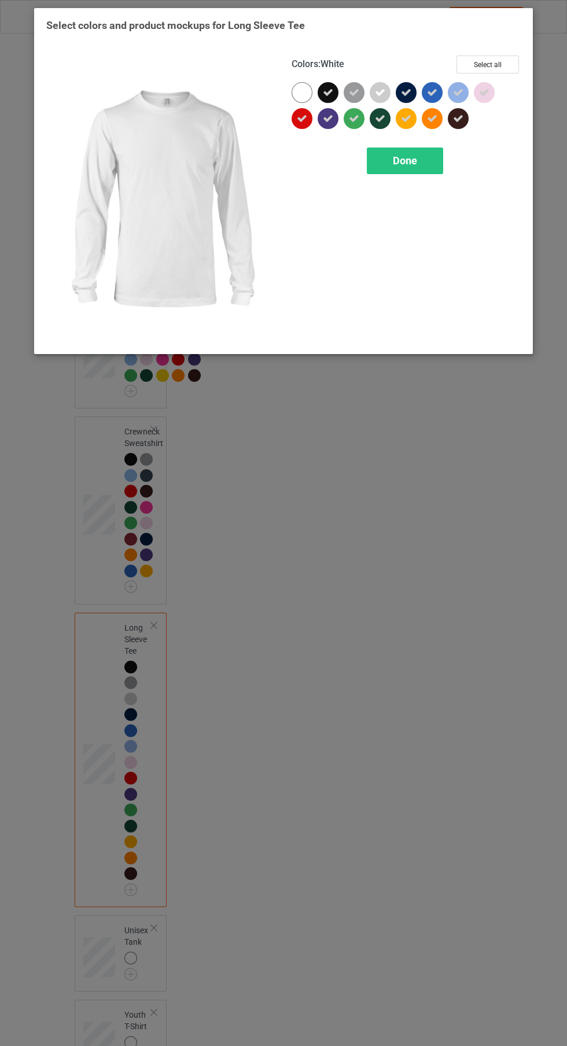
click at [411, 164] on span "Done" at bounding box center [405, 161] width 24 height 12
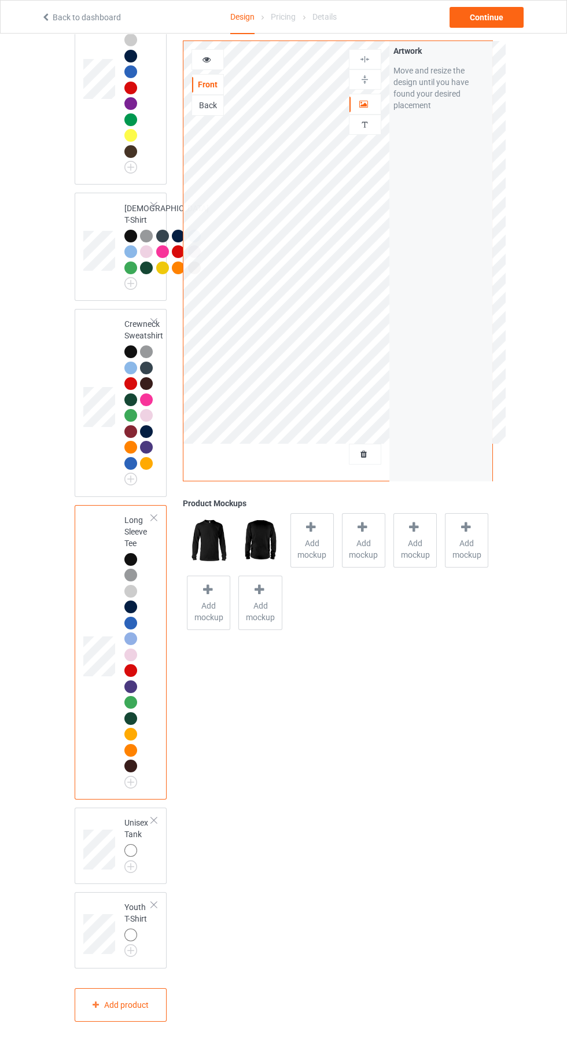
scroll to position [1029, 0]
click at [0, 0] on img at bounding box center [0, 0] width 0 height 0
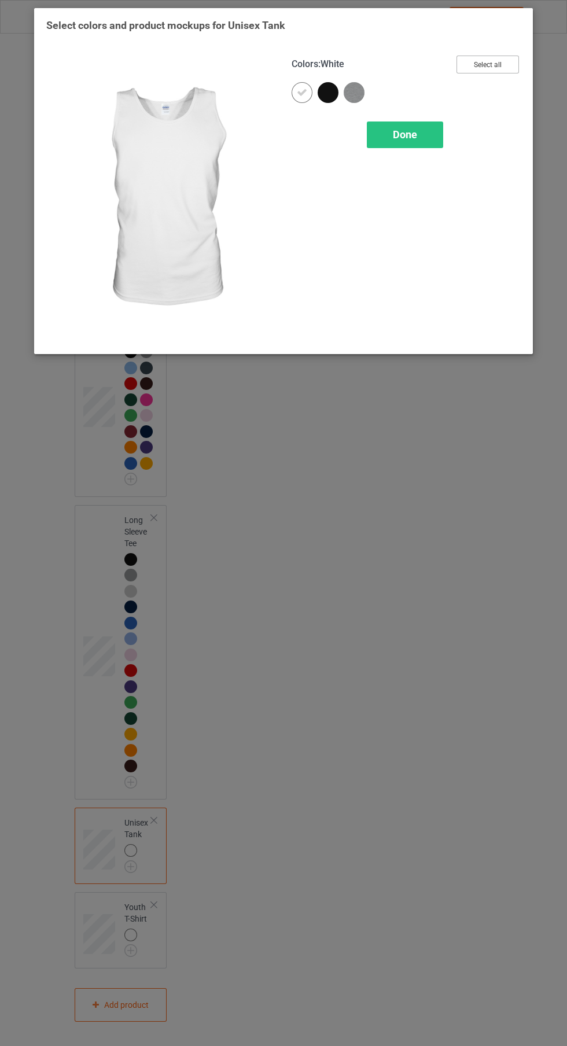
click at [503, 56] on button "Select all" at bounding box center [488, 65] width 63 height 18
click at [303, 93] on icon at bounding box center [302, 92] width 10 height 10
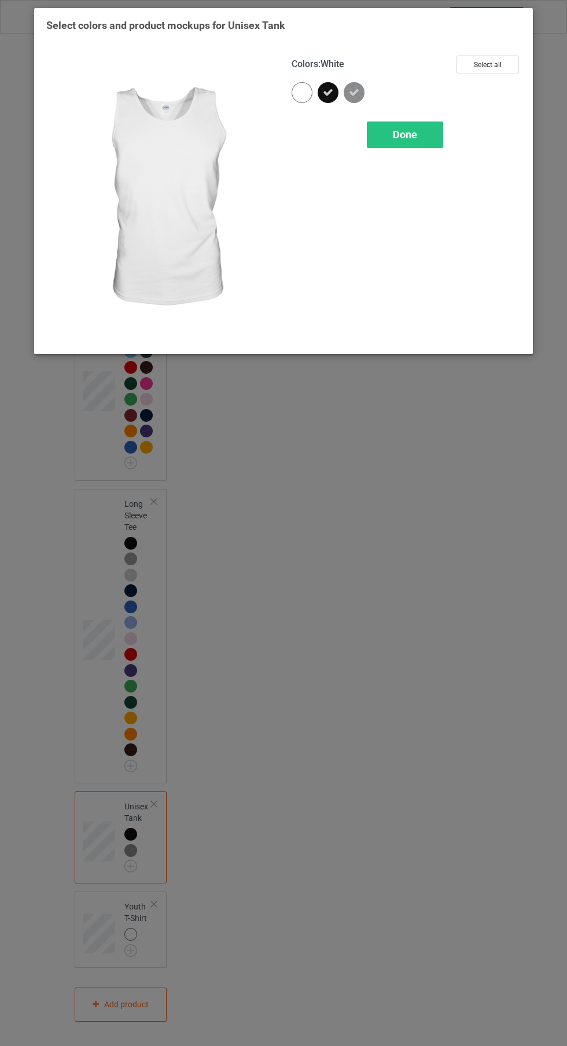
click at [392, 141] on div "Done" at bounding box center [405, 135] width 76 height 27
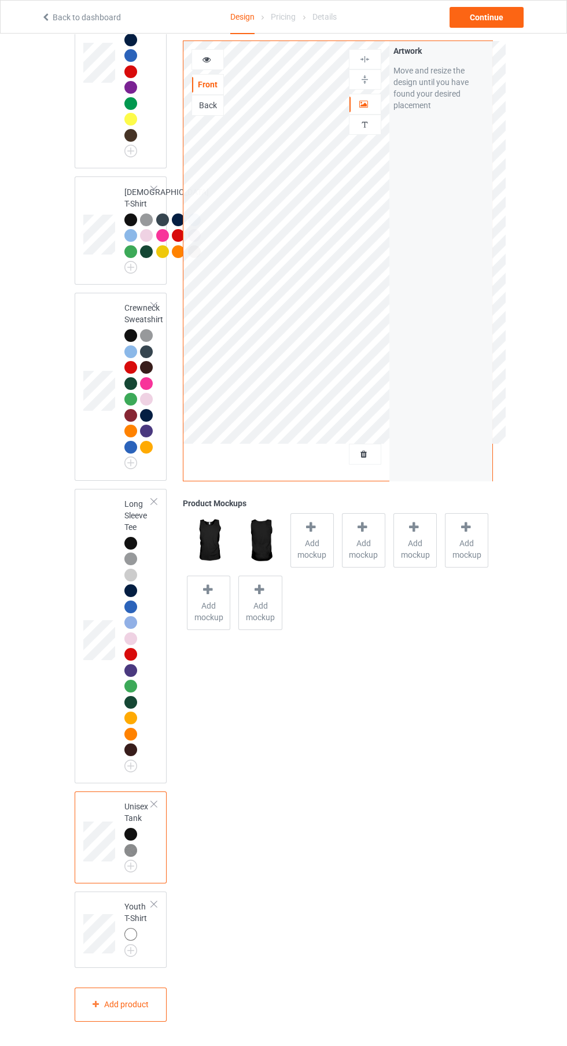
scroll to position [1011, 0]
click at [0, 0] on img at bounding box center [0, 0] width 0 height 0
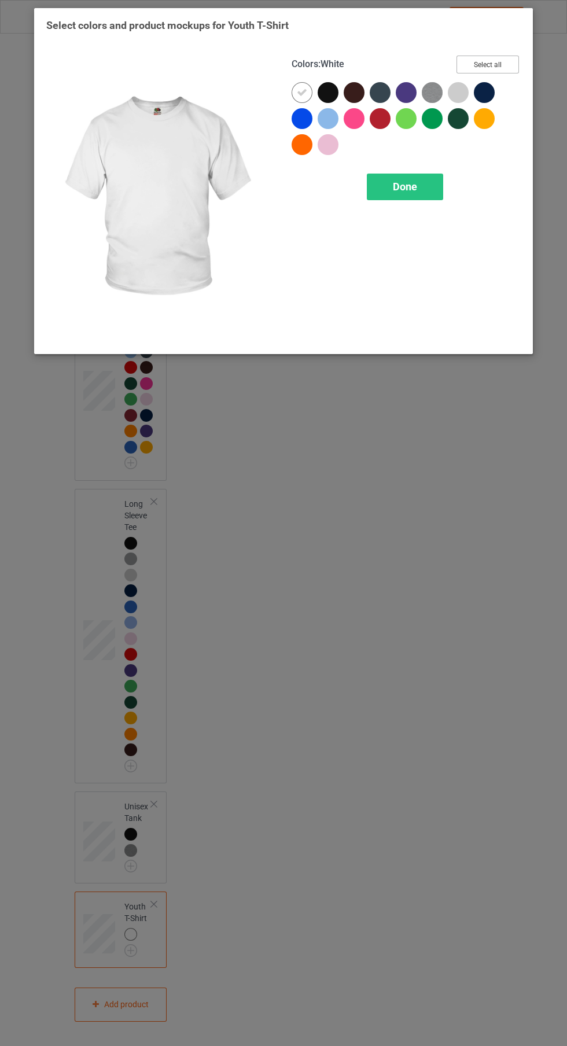
click at [499, 61] on button "Select all" at bounding box center [488, 65] width 63 height 18
click at [296, 94] on div at bounding box center [302, 92] width 21 height 21
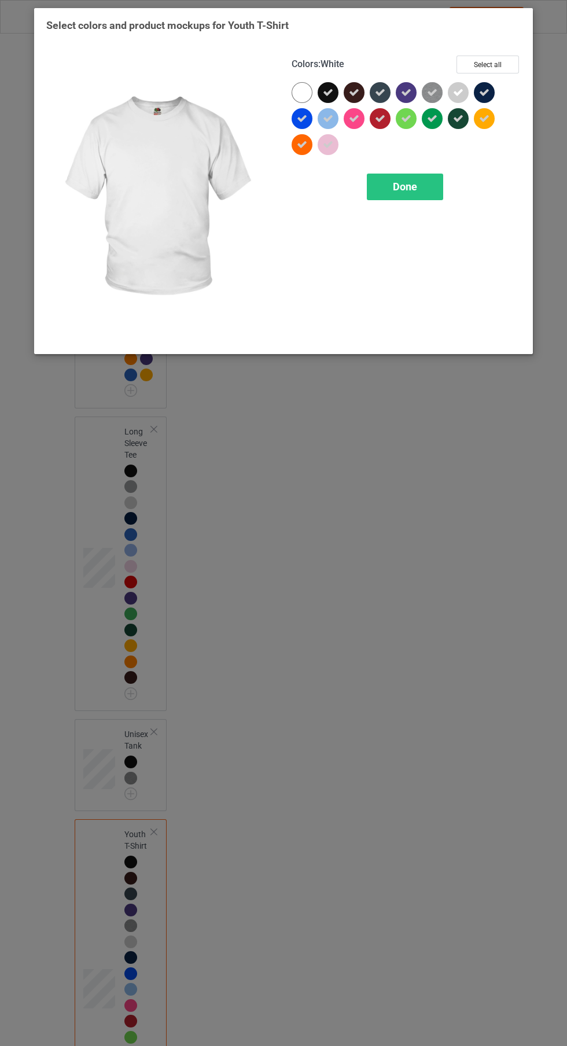
click at [421, 184] on div "Done" at bounding box center [405, 187] width 76 height 27
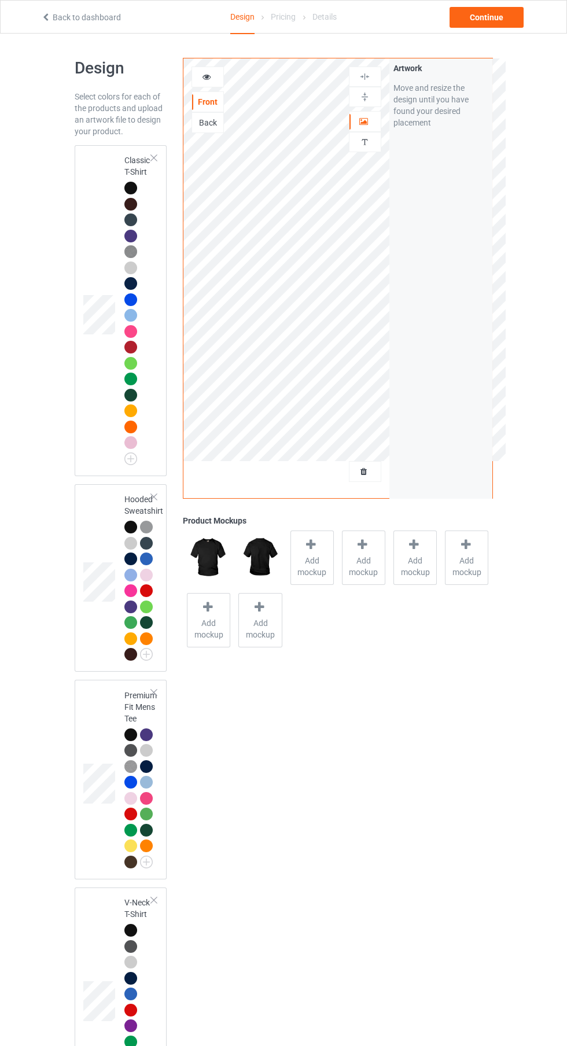
click at [126, 184] on div at bounding box center [130, 188] width 13 height 13
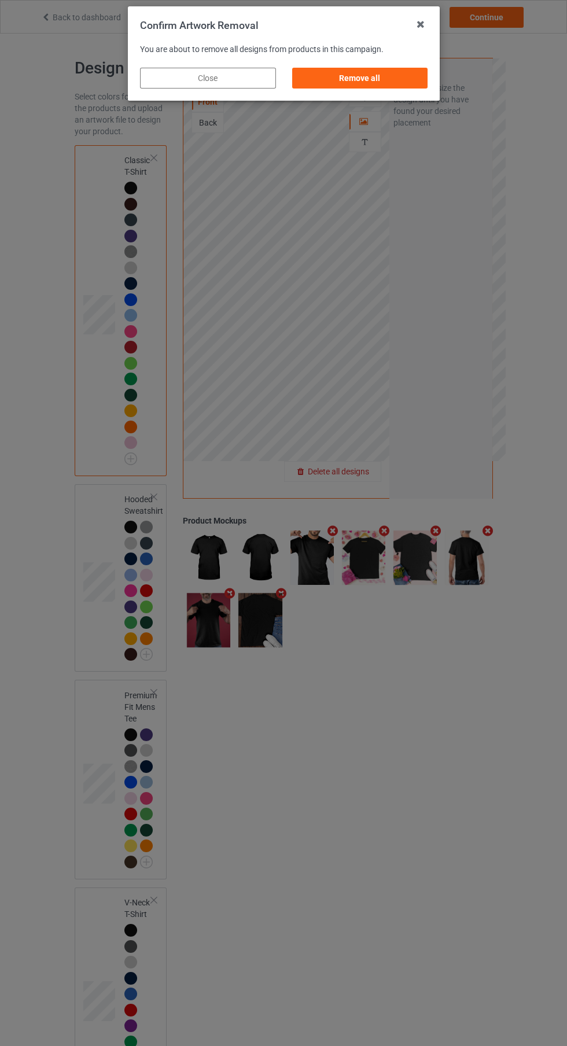
click at [465, 329] on div "Confirm Artwork Removal You are about to remove all designs from products in th…" at bounding box center [283, 523] width 567 height 1046
click at [384, 75] on div "Remove all" at bounding box center [360, 78] width 136 height 21
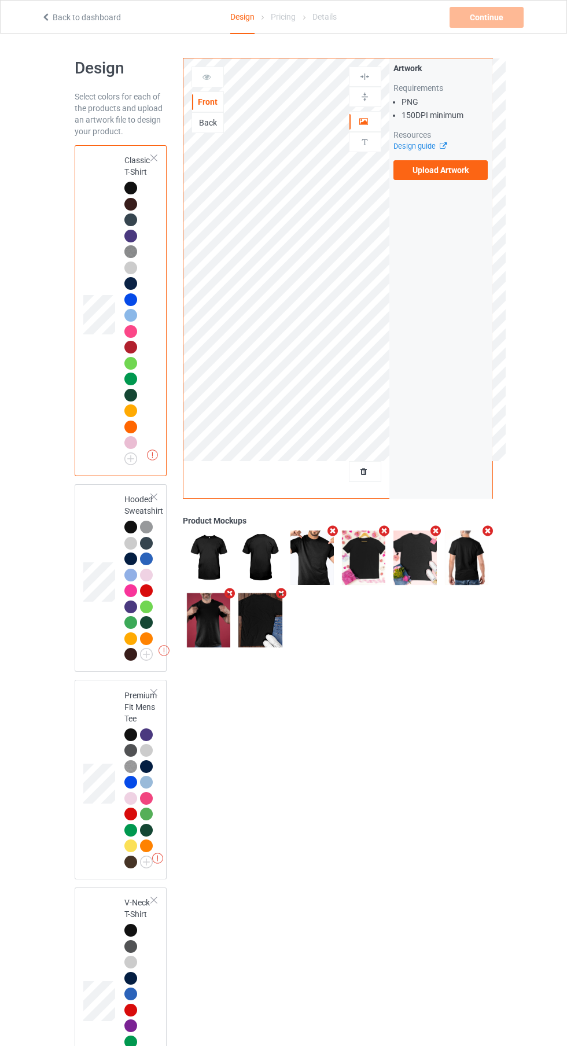
click at [460, 174] on label "Upload Artwork" at bounding box center [441, 170] width 95 height 20
click at [0, 0] on input "Upload Artwork" at bounding box center [0, 0] width 0 height 0
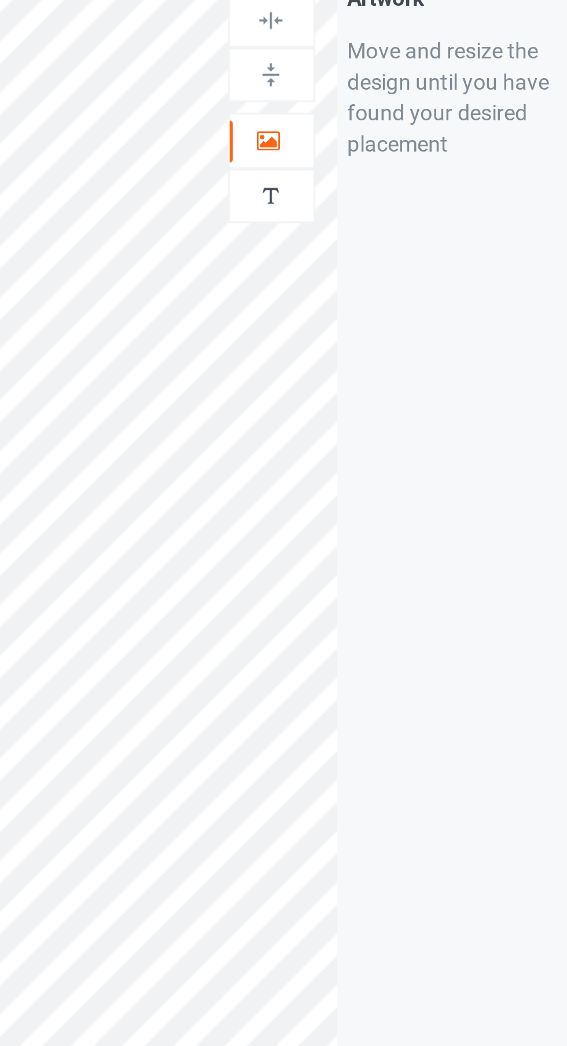
scroll to position [7, 0]
click at [361, 117] on icon at bounding box center [364, 113] width 10 height 8
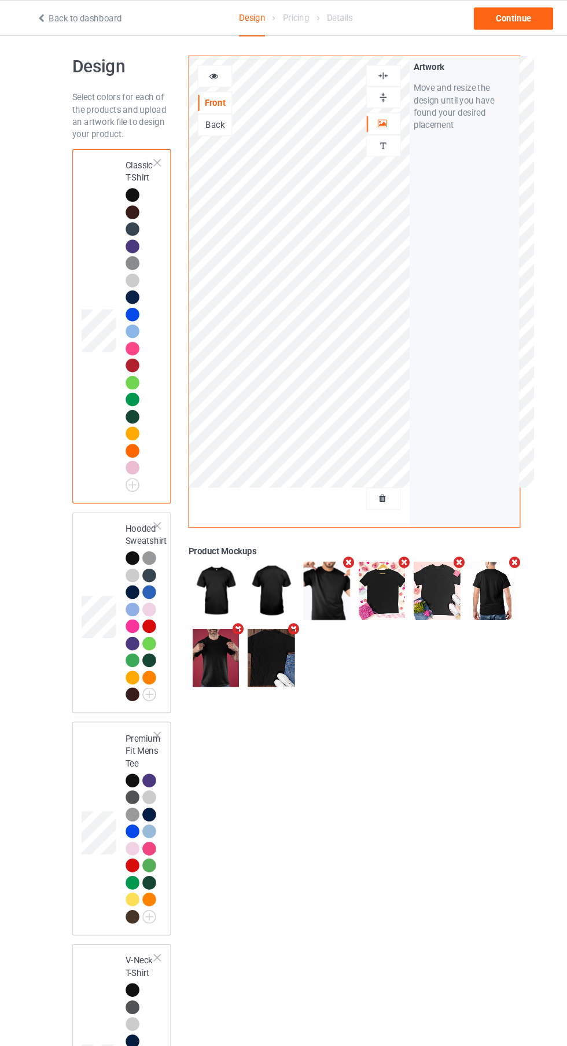
scroll to position [6, 0]
click at [212, 126] on div "Back" at bounding box center [208, 116] width 32 height 21
click at [211, 110] on div "Back" at bounding box center [208, 116] width 32 height 21
click at [214, 123] on div "Back" at bounding box center [208, 116] width 32 height 21
click at [207, 120] on div "Back" at bounding box center [207, 117] width 31 height 12
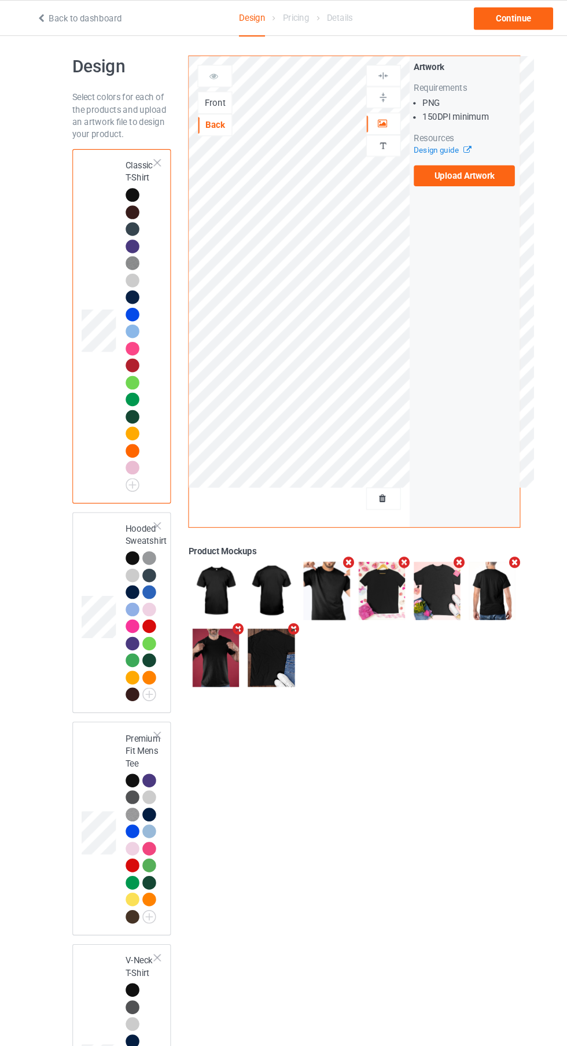
click at [450, 165] on label "Upload Artwork" at bounding box center [441, 165] width 95 height 20
click at [0, 0] on input "Upload Artwork" at bounding box center [0, 0] width 0 height 0
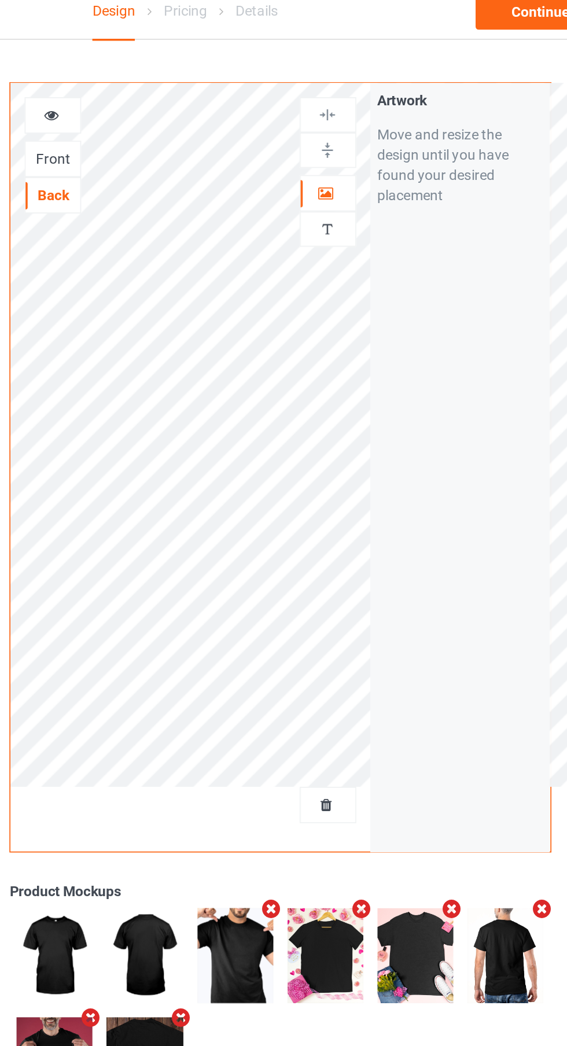
click at [364, 122] on icon at bounding box center [364, 120] width 10 height 8
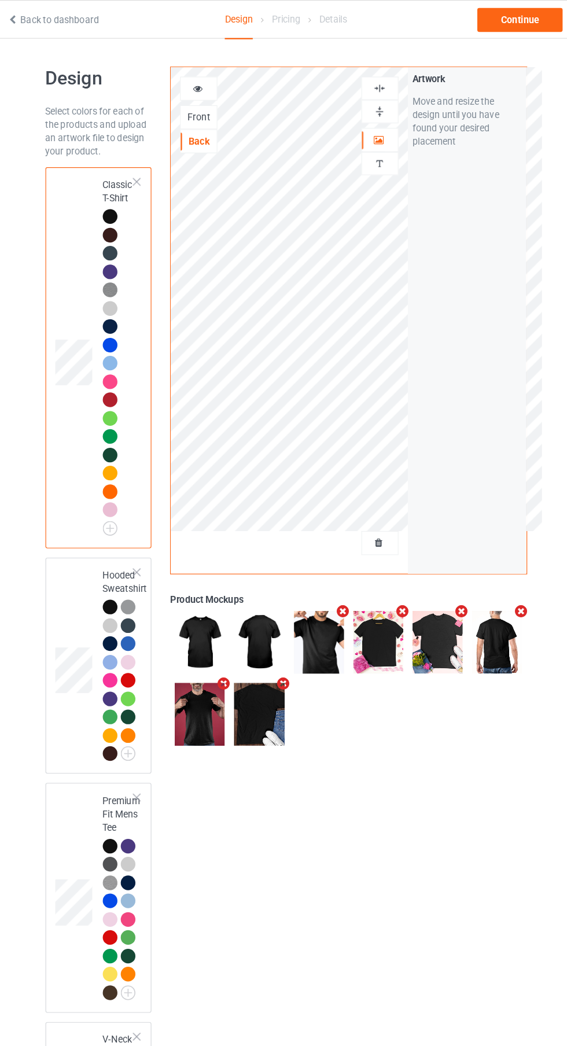
scroll to position [2, 0]
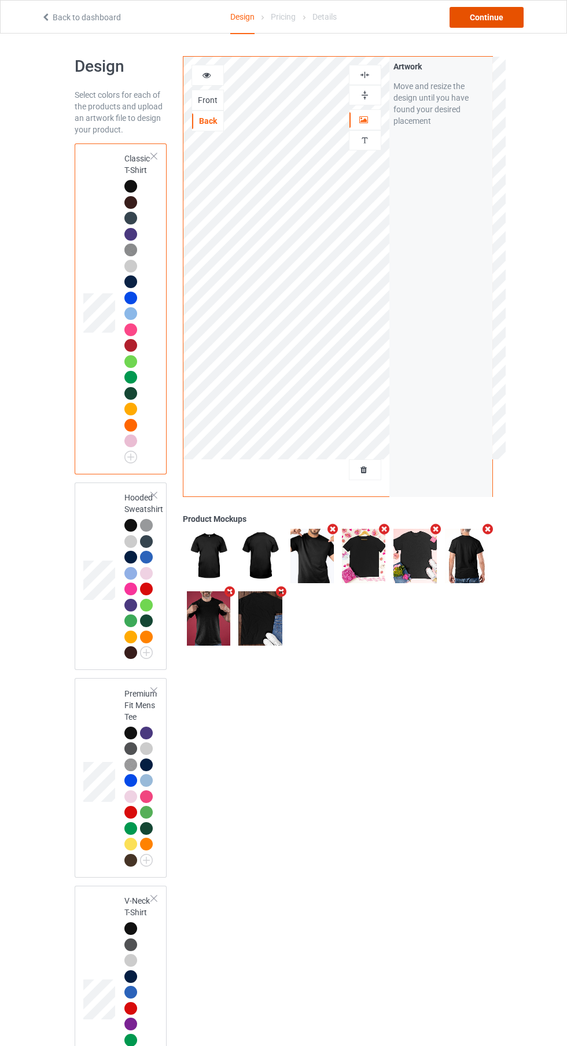
click at [508, 24] on div "Continue" at bounding box center [487, 17] width 74 height 21
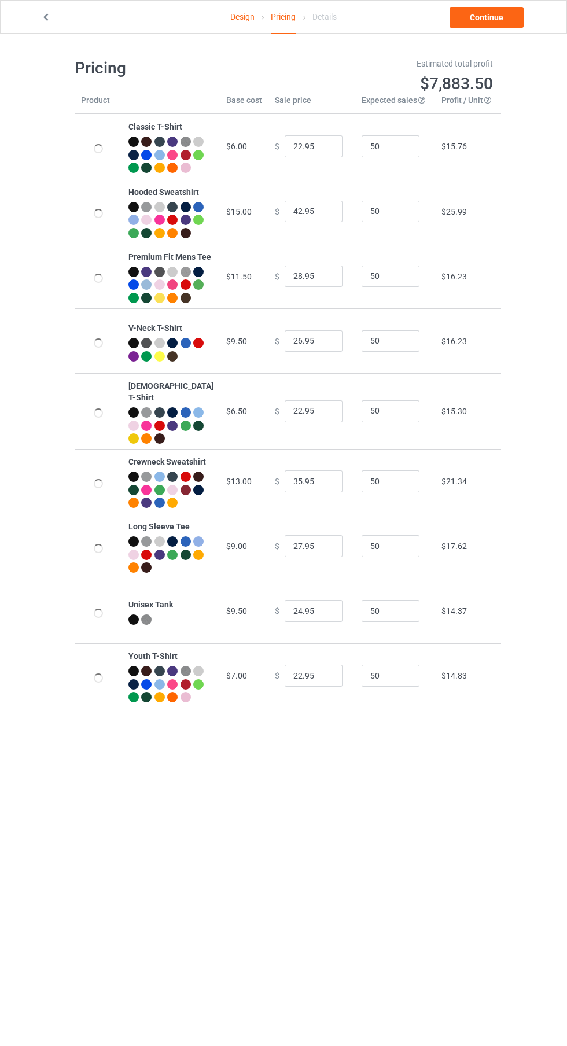
click at [502, 20] on link "Continue" at bounding box center [487, 17] width 74 height 21
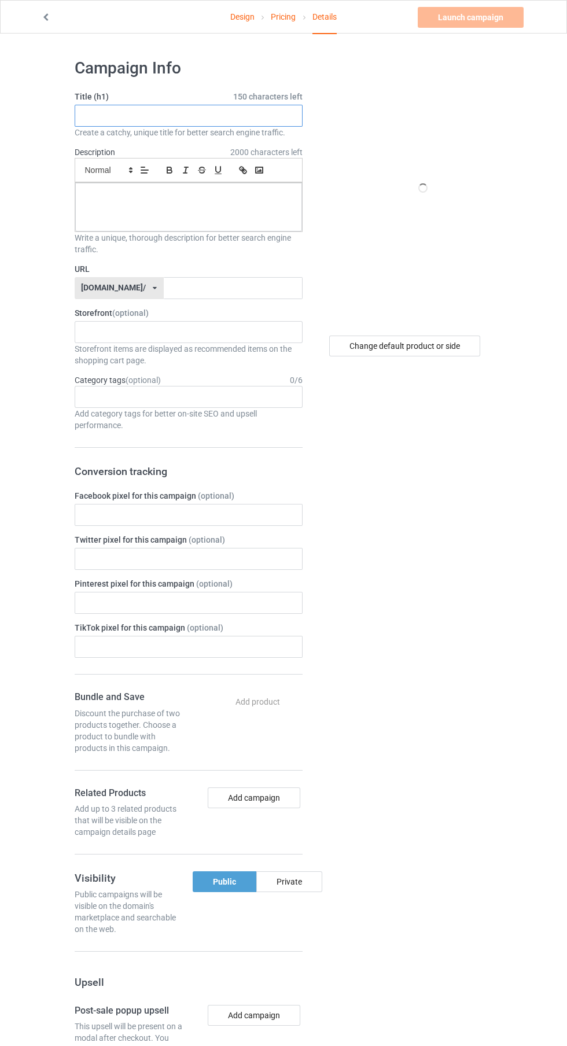
click at [245, 116] on input "text" at bounding box center [189, 116] width 228 height 22
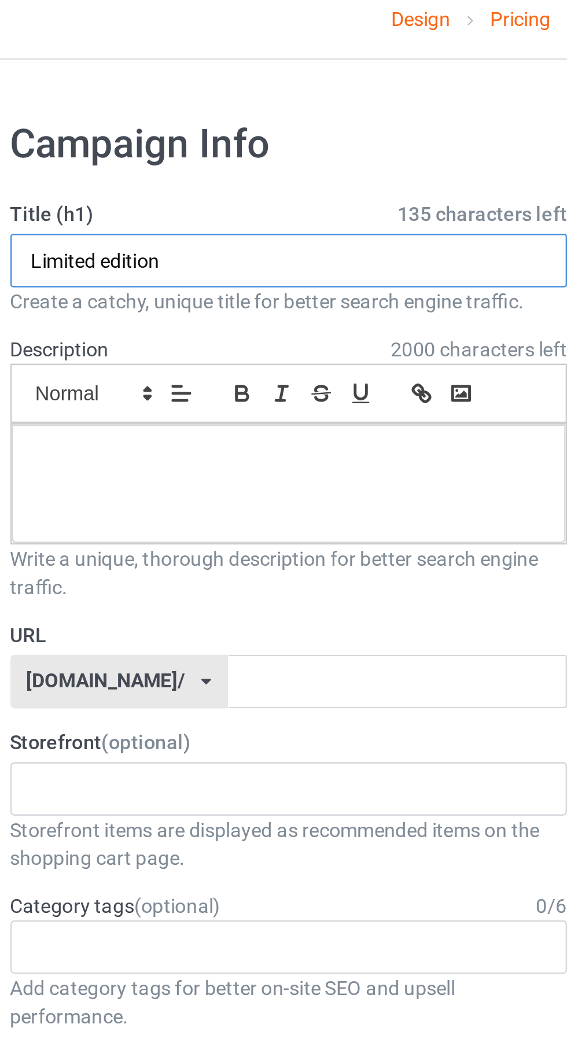
type input "Limited edition"
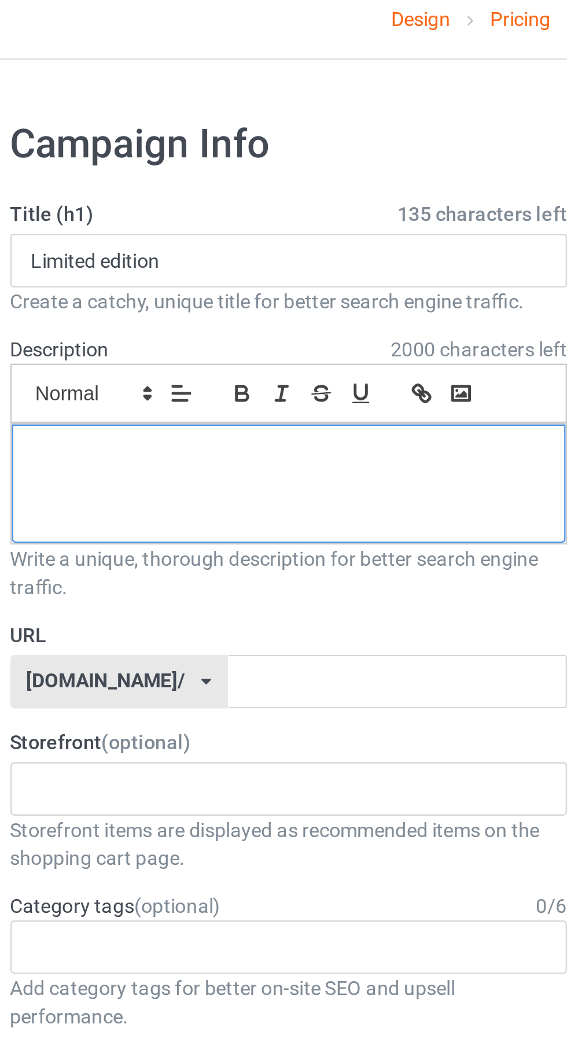
click at [211, 192] on p at bounding box center [188, 195] width 208 height 11
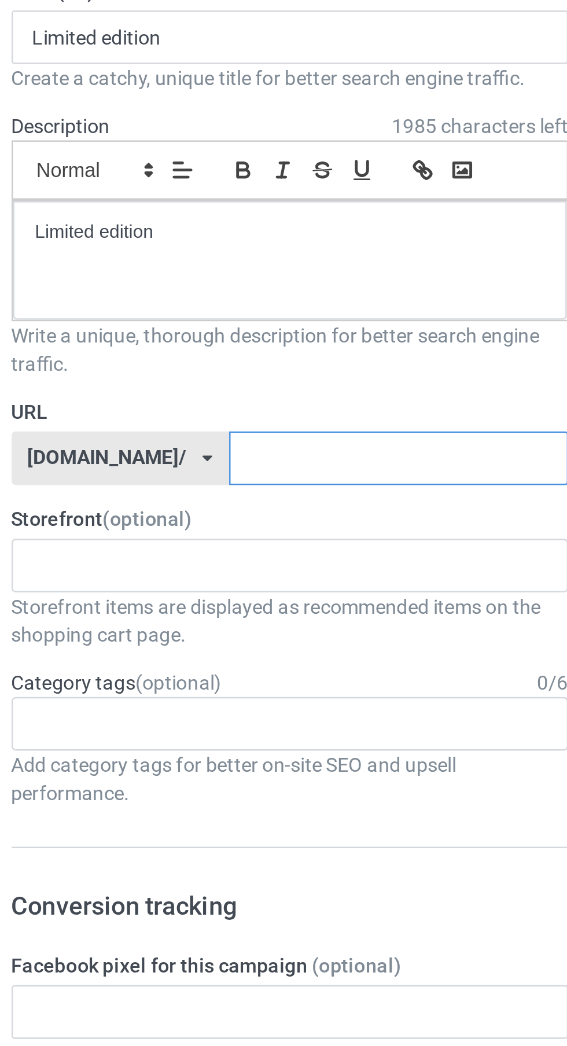
click at [230, 285] on input "text" at bounding box center [233, 288] width 139 height 22
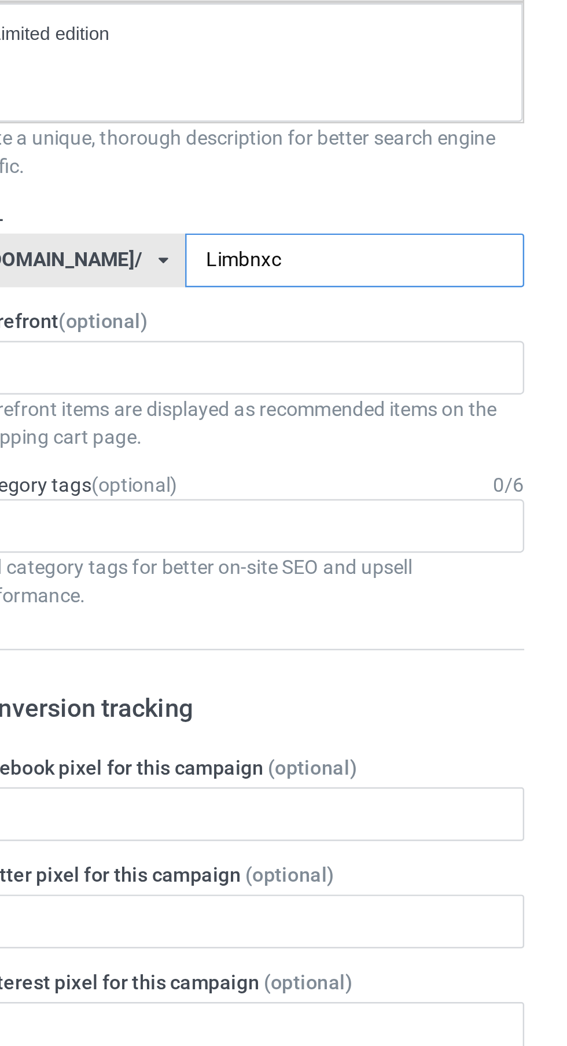
type input "Limbnxcv"
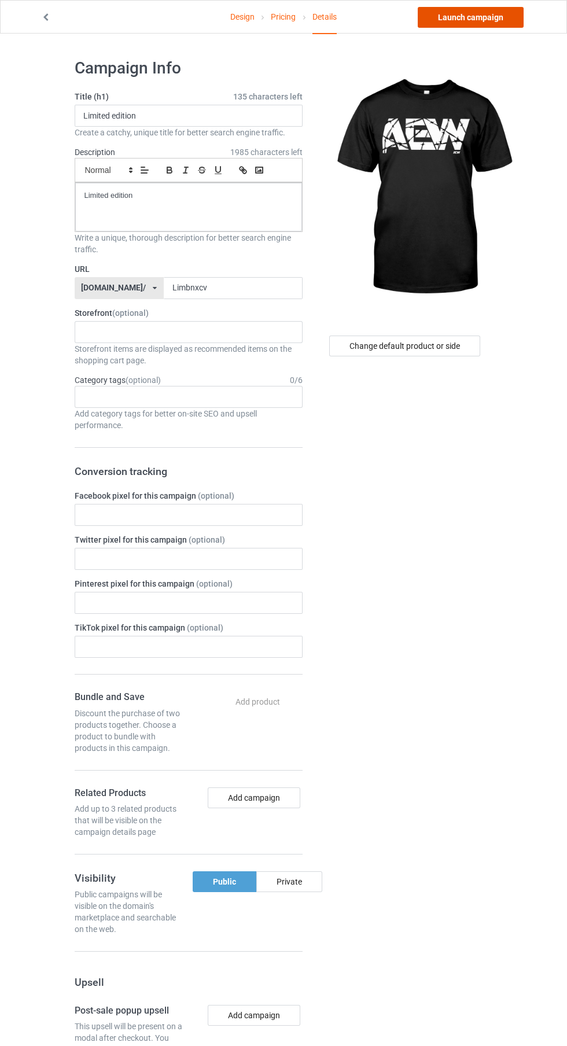
click at [501, 27] on link "Launch campaign" at bounding box center [471, 17] width 106 height 21
